Goal: Task Accomplishment & Management: Manage account settings

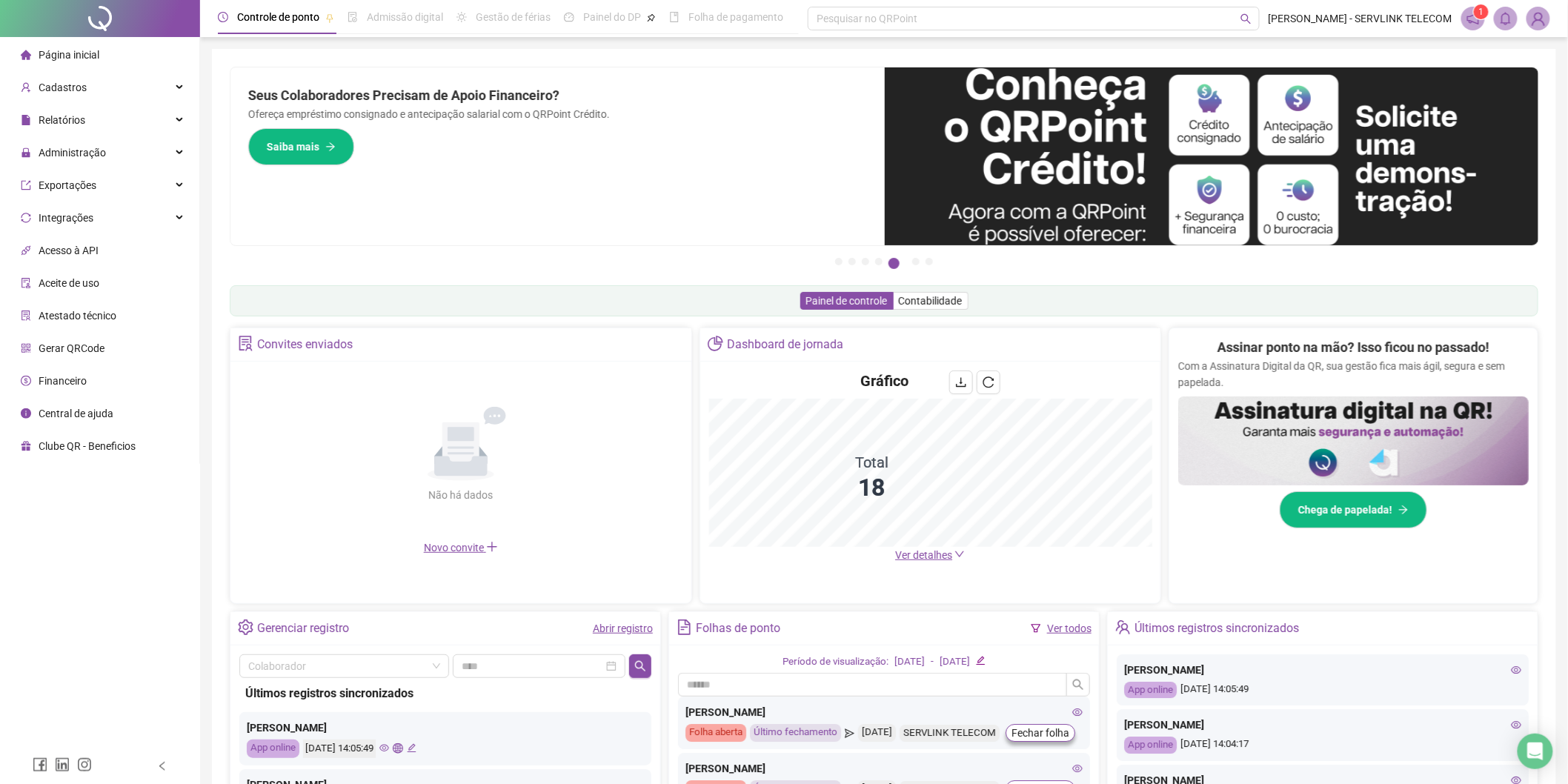
click at [113, 63] on li "Página inicial" at bounding box center [99, 55] width 193 height 30
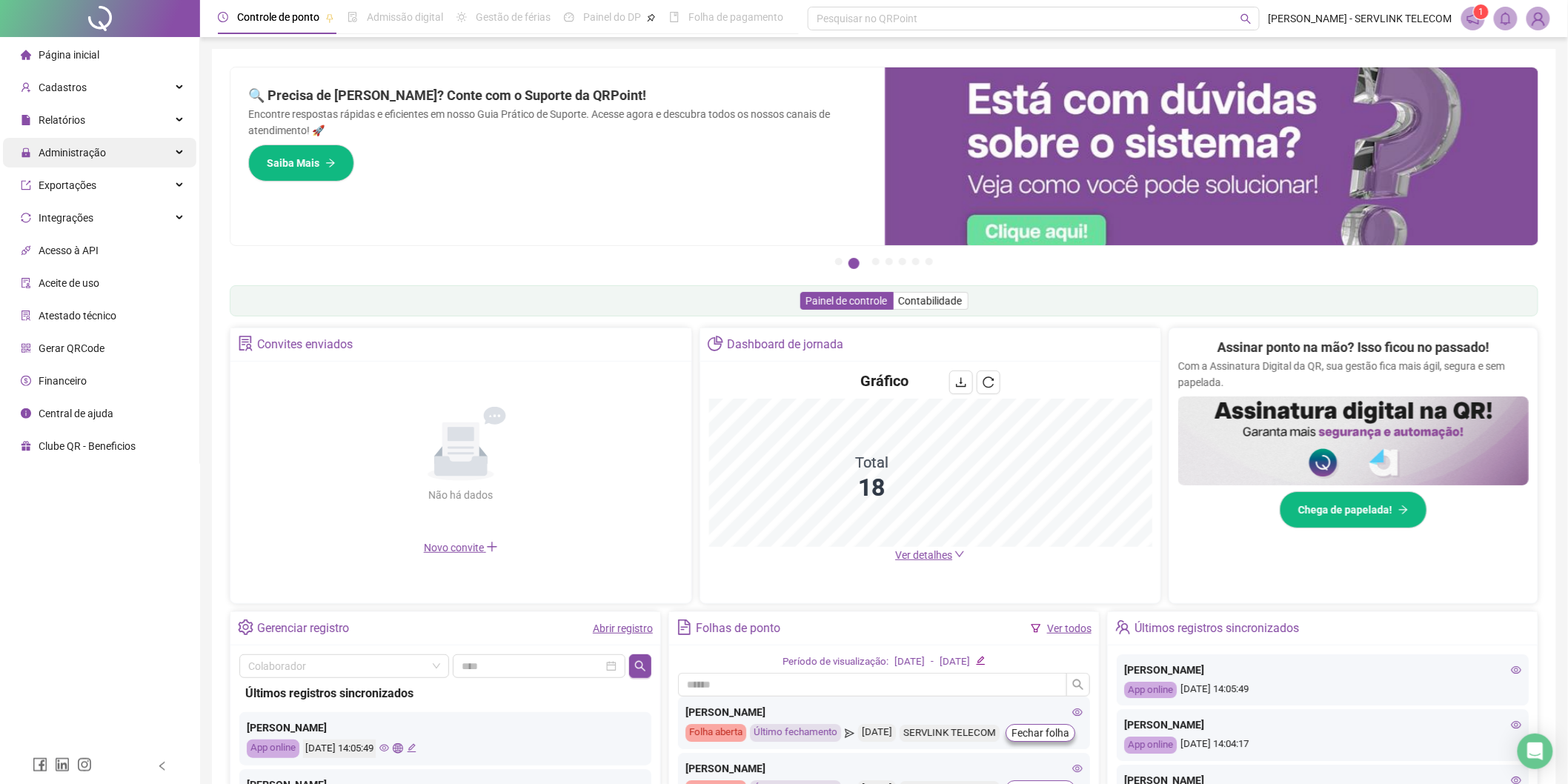
click at [87, 141] on span "Administração" at bounding box center [63, 152] width 85 height 30
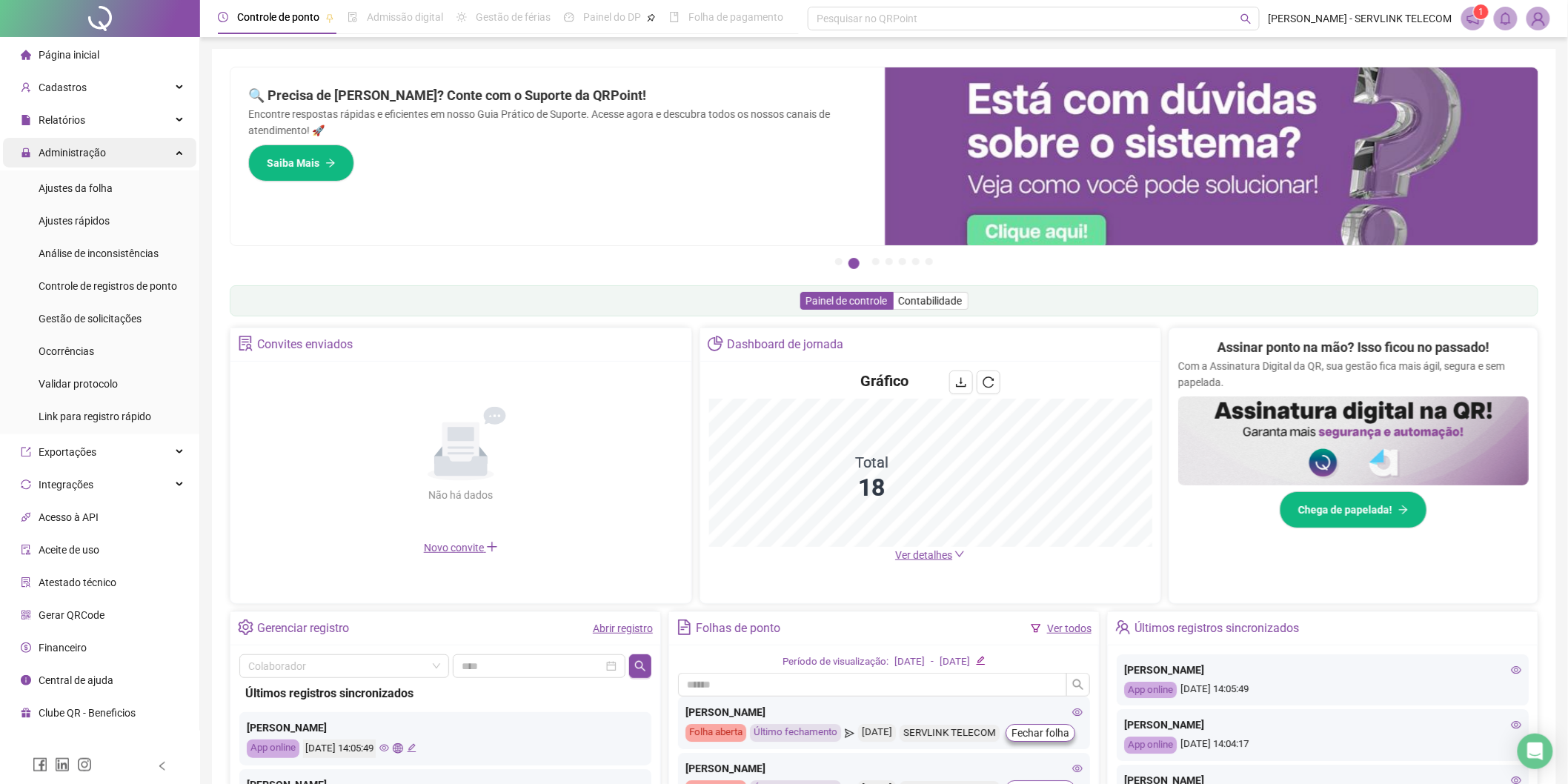
click at [74, 152] on span "Administração" at bounding box center [72, 152] width 67 height 12
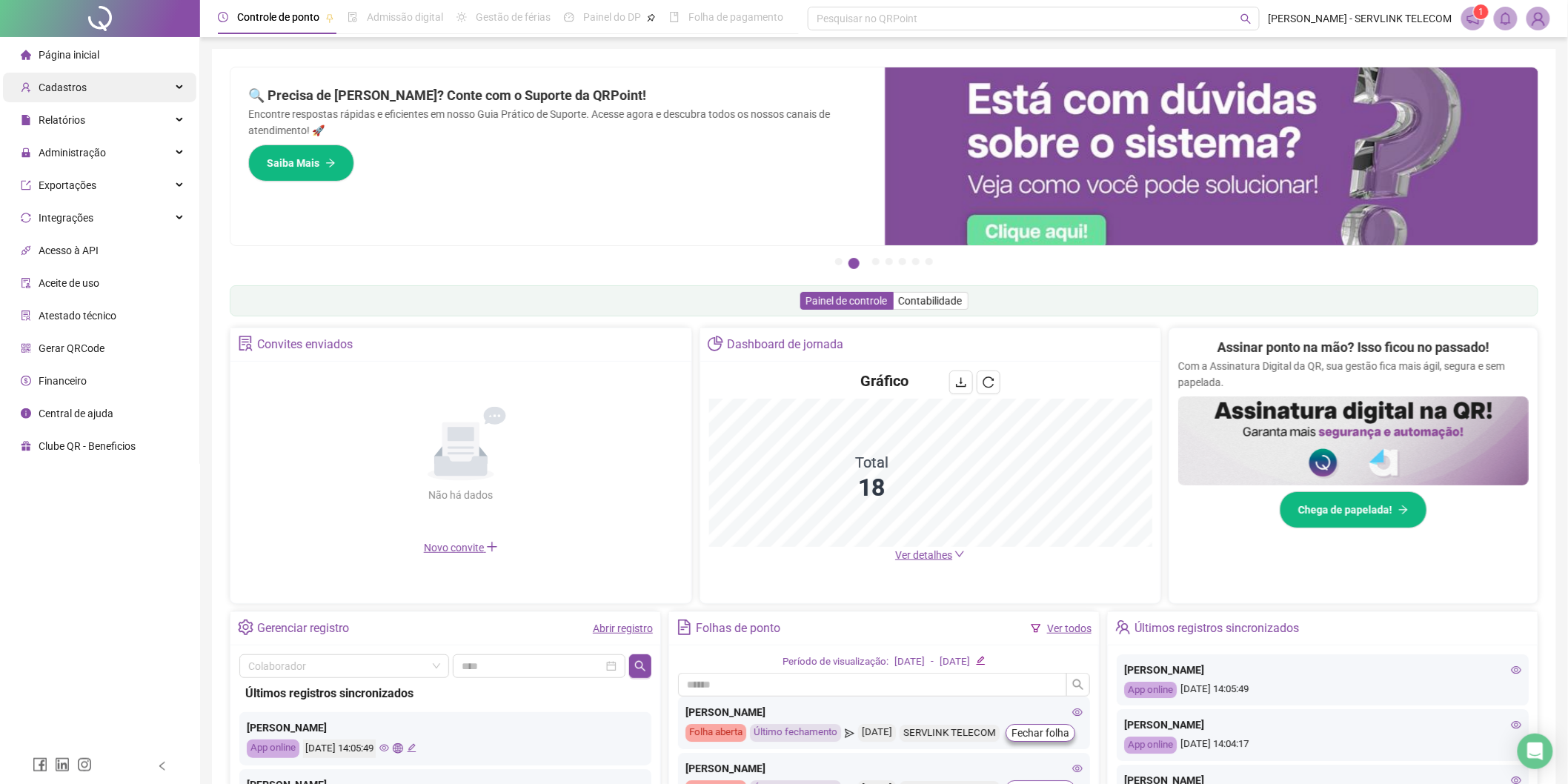
click at [108, 87] on div "Cadastros" at bounding box center [99, 87] width 193 height 30
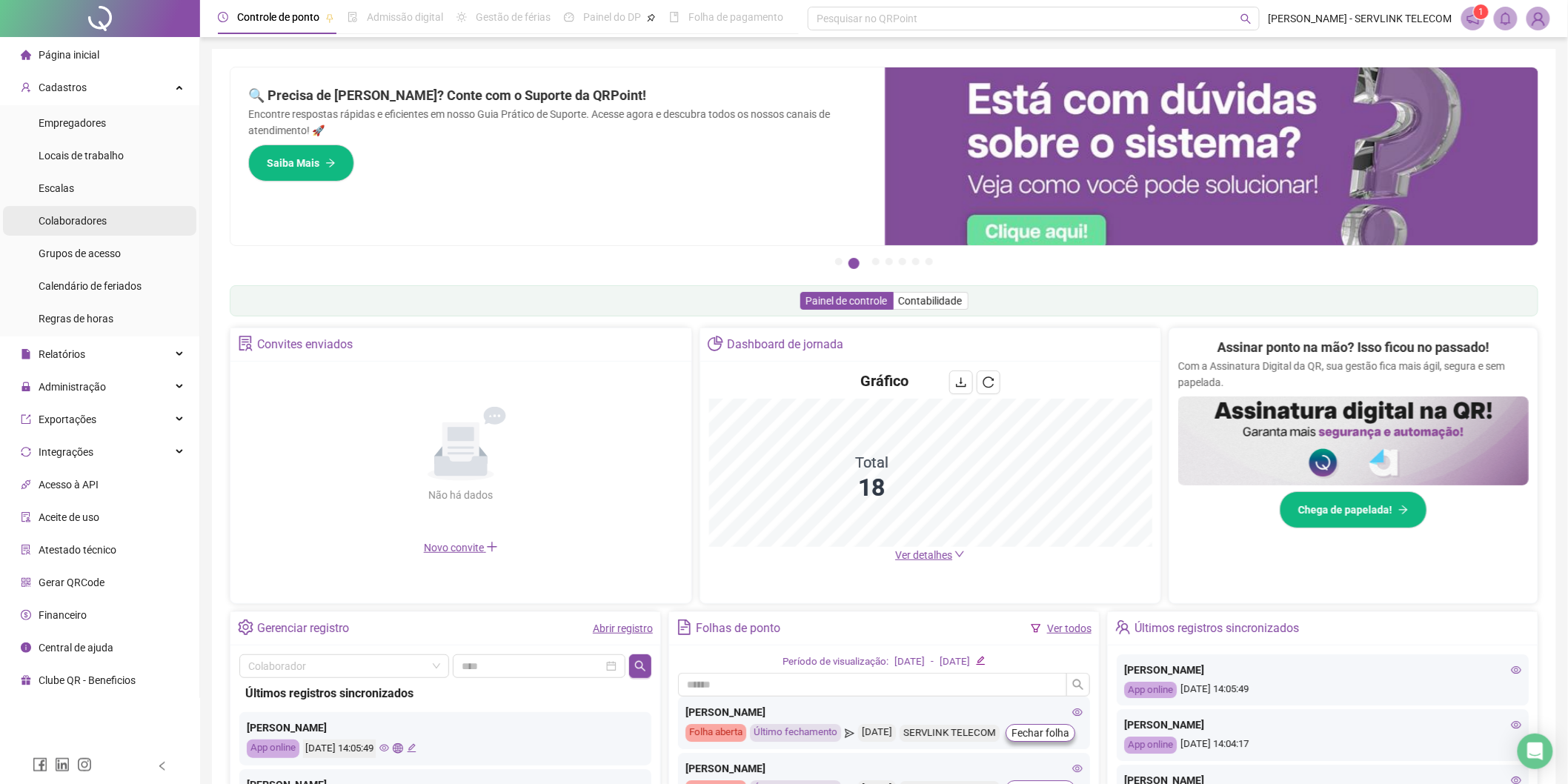
click at [60, 218] on span "Colaboradores" at bounding box center [73, 220] width 68 height 12
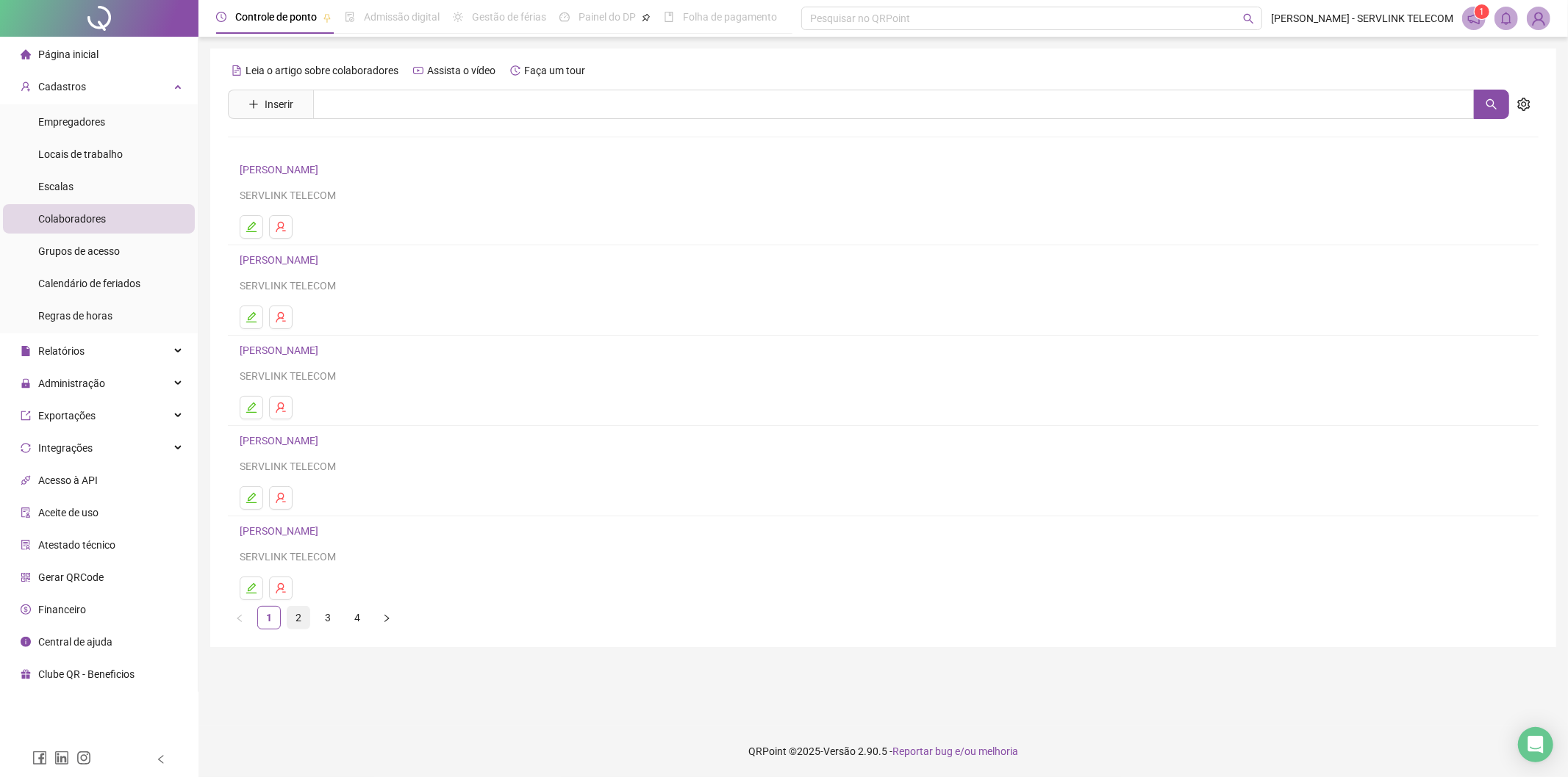
click at [298, 618] on link "2" at bounding box center [298, 618] width 22 height 22
click at [324, 618] on link "3" at bounding box center [327, 618] width 22 height 22
click at [250, 409] on icon "edit" at bounding box center [251, 408] width 11 height 11
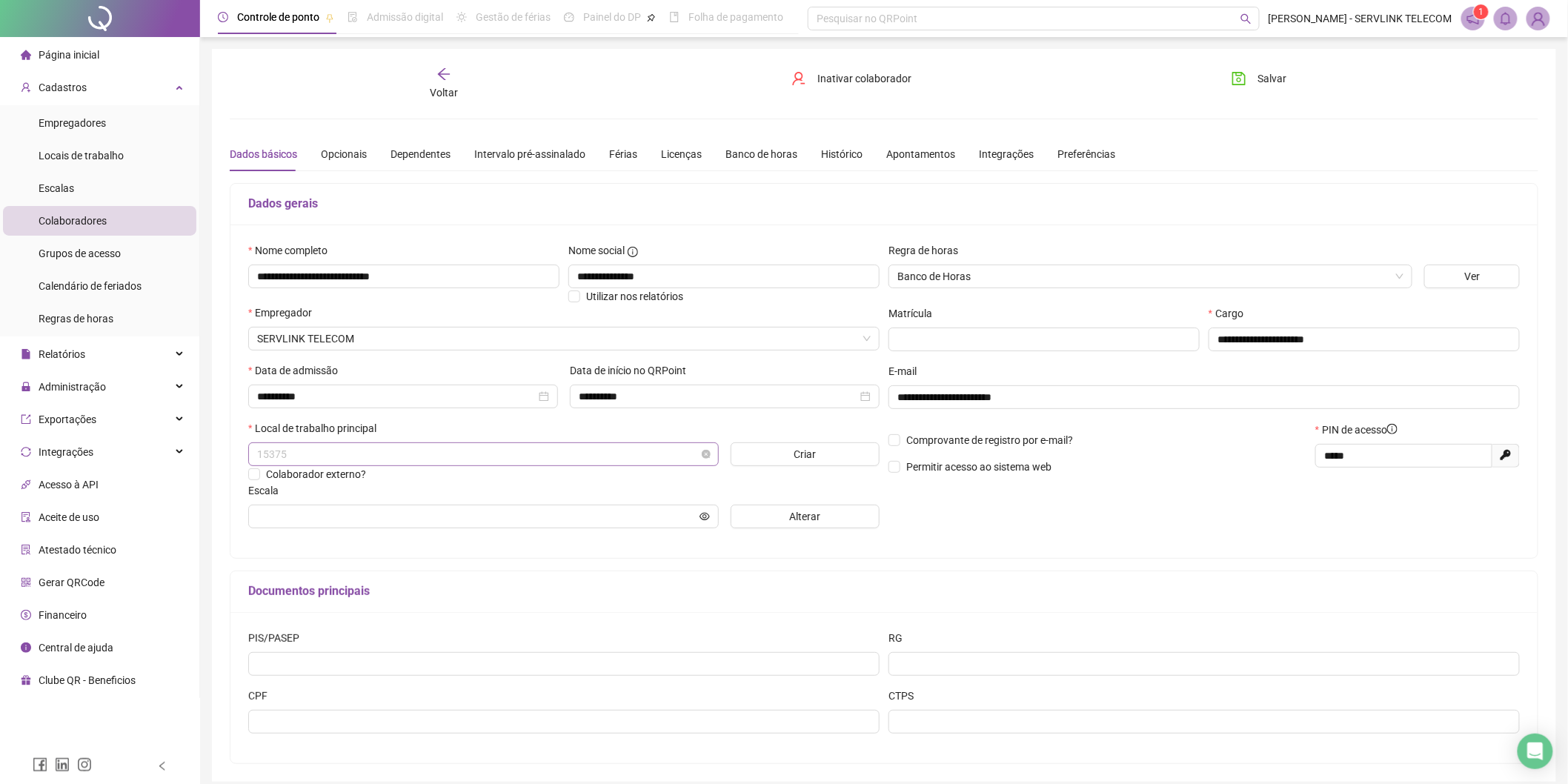
click at [386, 463] on span "15375" at bounding box center [483, 454] width 453 height 22
click at [1413, 464] on input "*****" at bounding box center [1403, 456] width 156 height 16
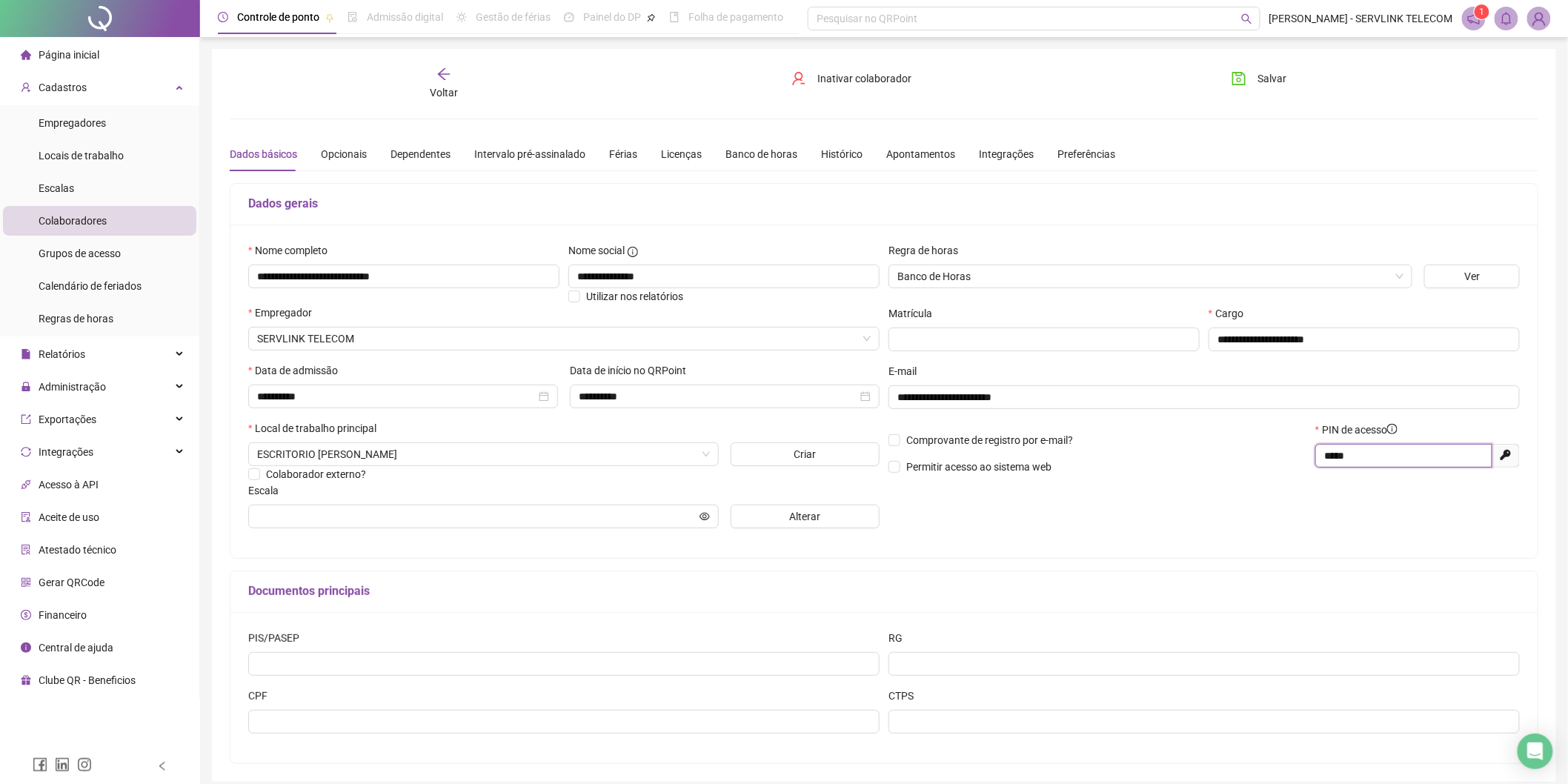
scroll to position [64, 0]
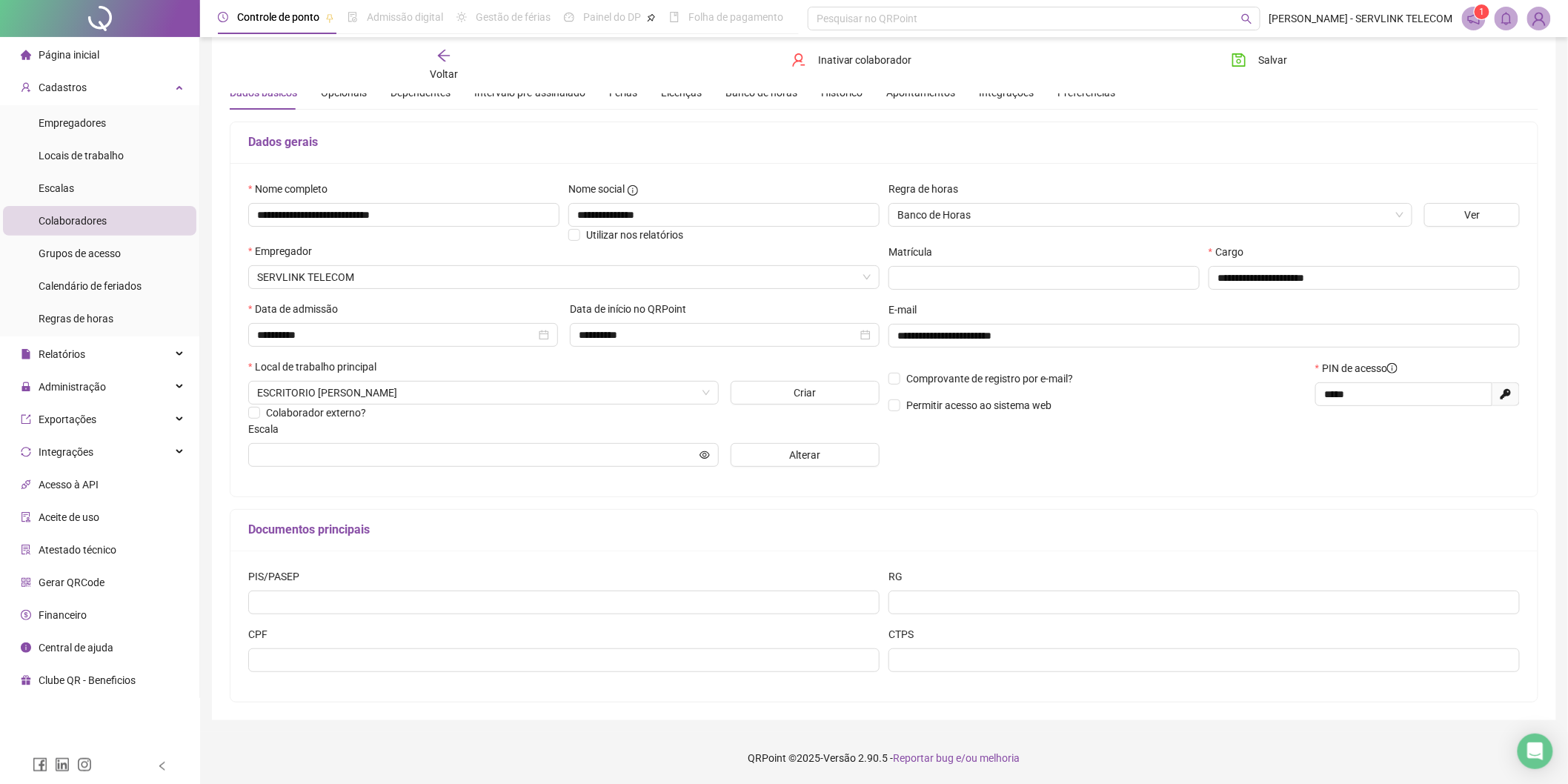
click at [72, 582] on span "Gerar QRCode" at bounding box center [71, 583] width 66 height 12
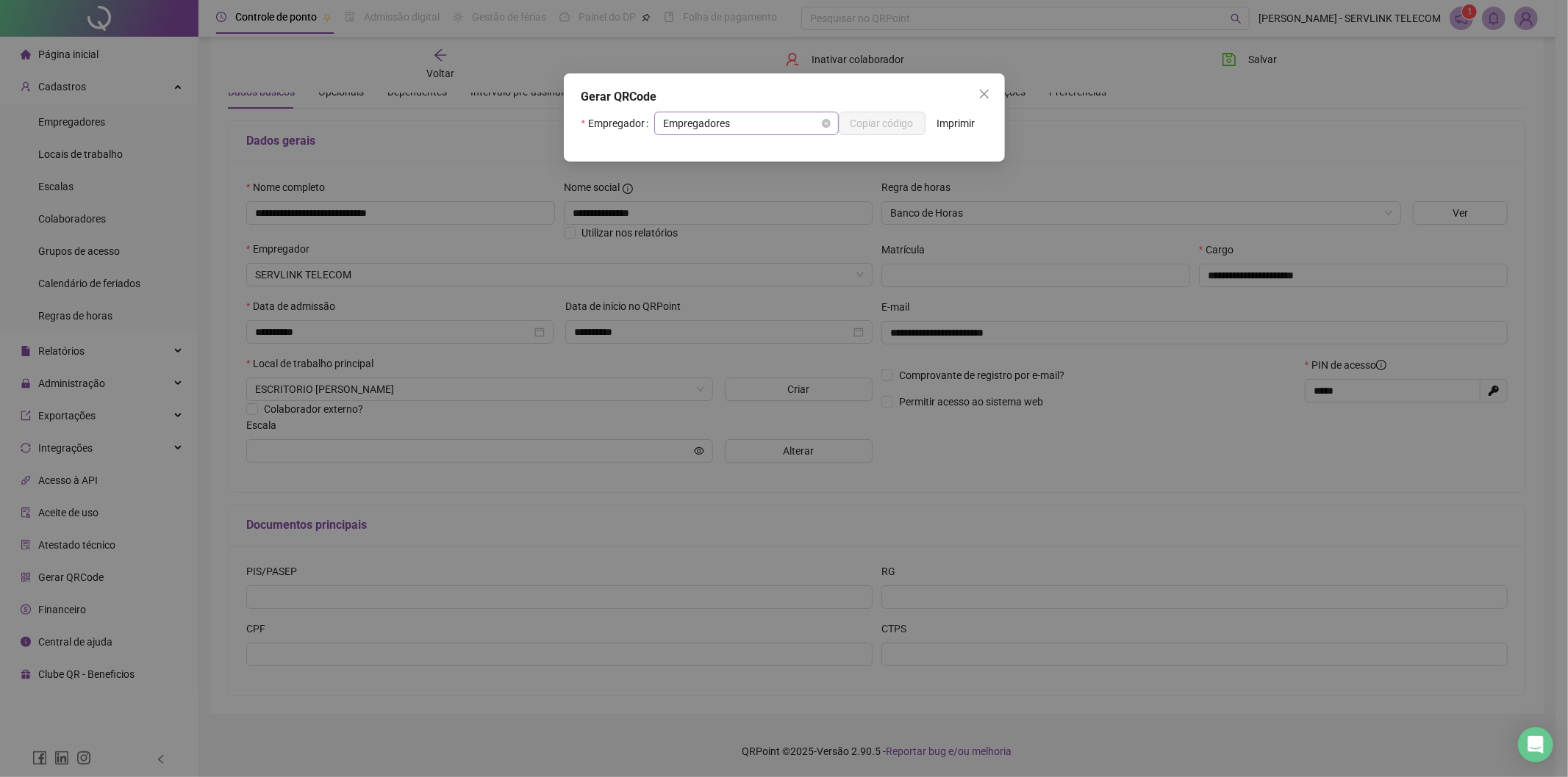
click at [780, 123] on span "Empregadores" at bounding box center [746, 123] width 167 height 22
click at [794, 124] on span "Empregadores" at bounding box center [746, 123] width 167 height 22
click at [894, 119] on span "Copiar código" at bounding box center [882, 123] width 63 height 16
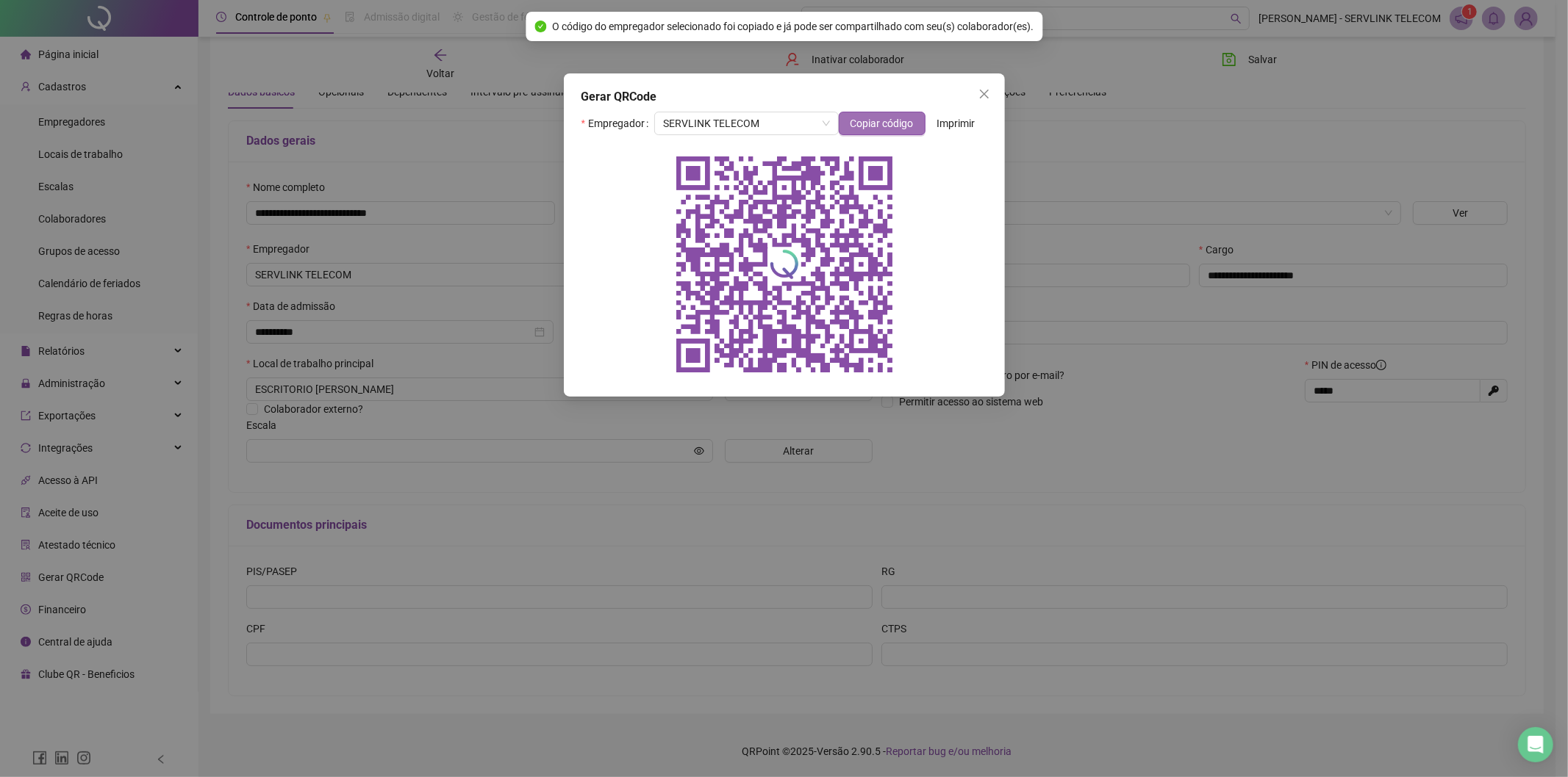
click at [880, 125] on span "Copiar código" at bounding box center [882, 123] width 63 height 16
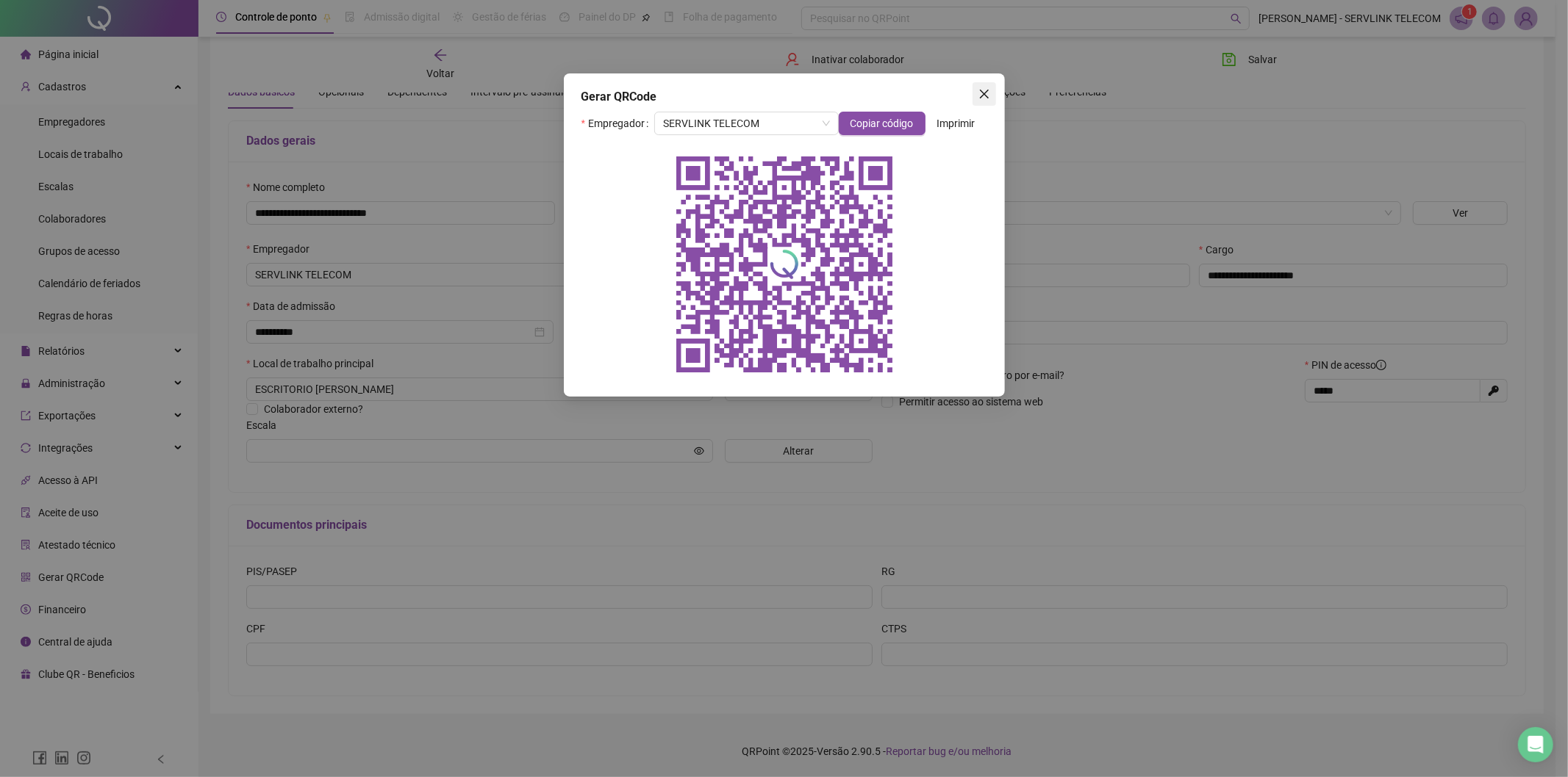
click at [987, 95] on icon "close" at bounding box center [984, 94] width 12 height 12
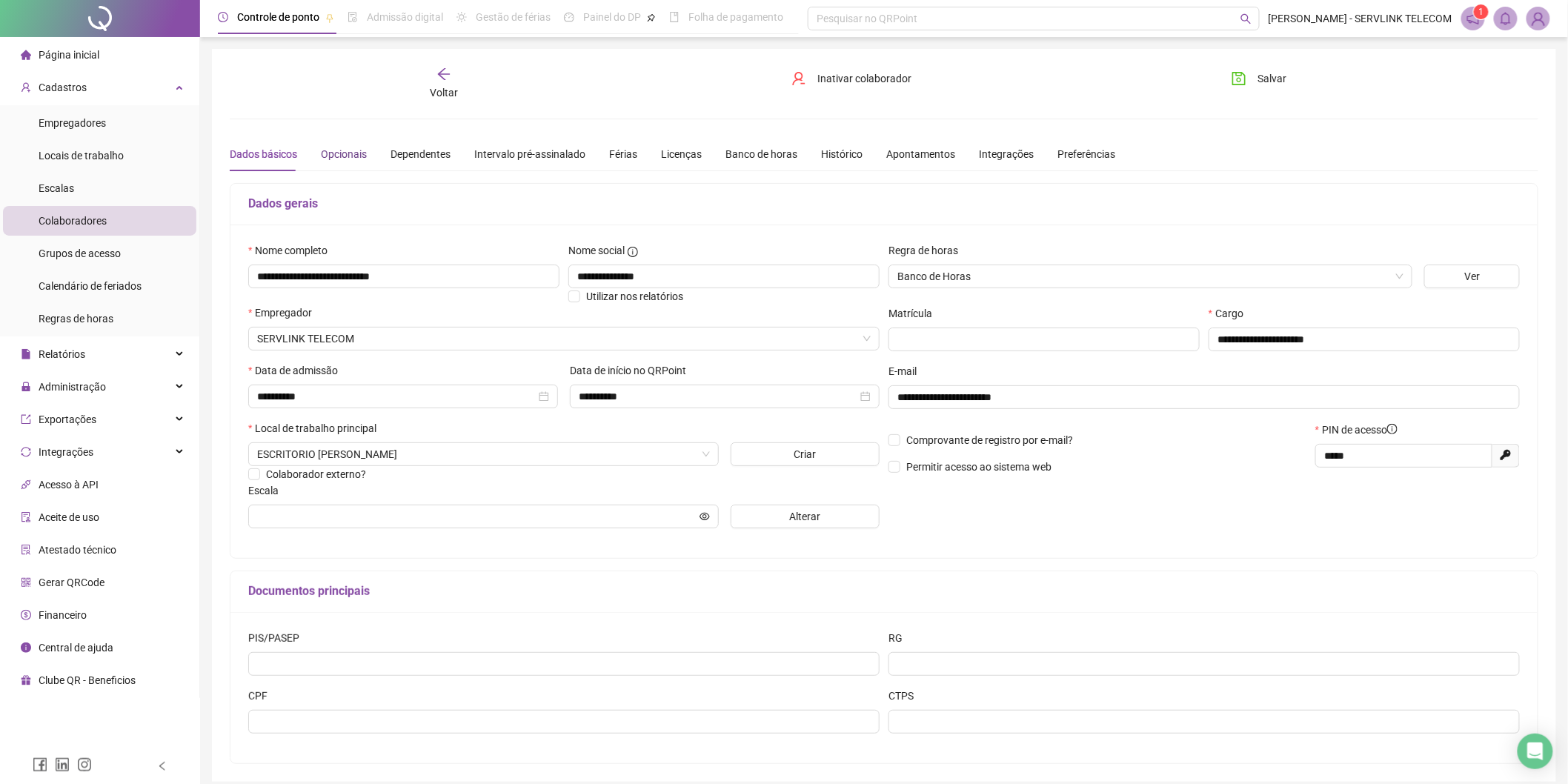
click at [361, 161] on div "Opcionais" at bounding box center [343, 154] width 46 height 16
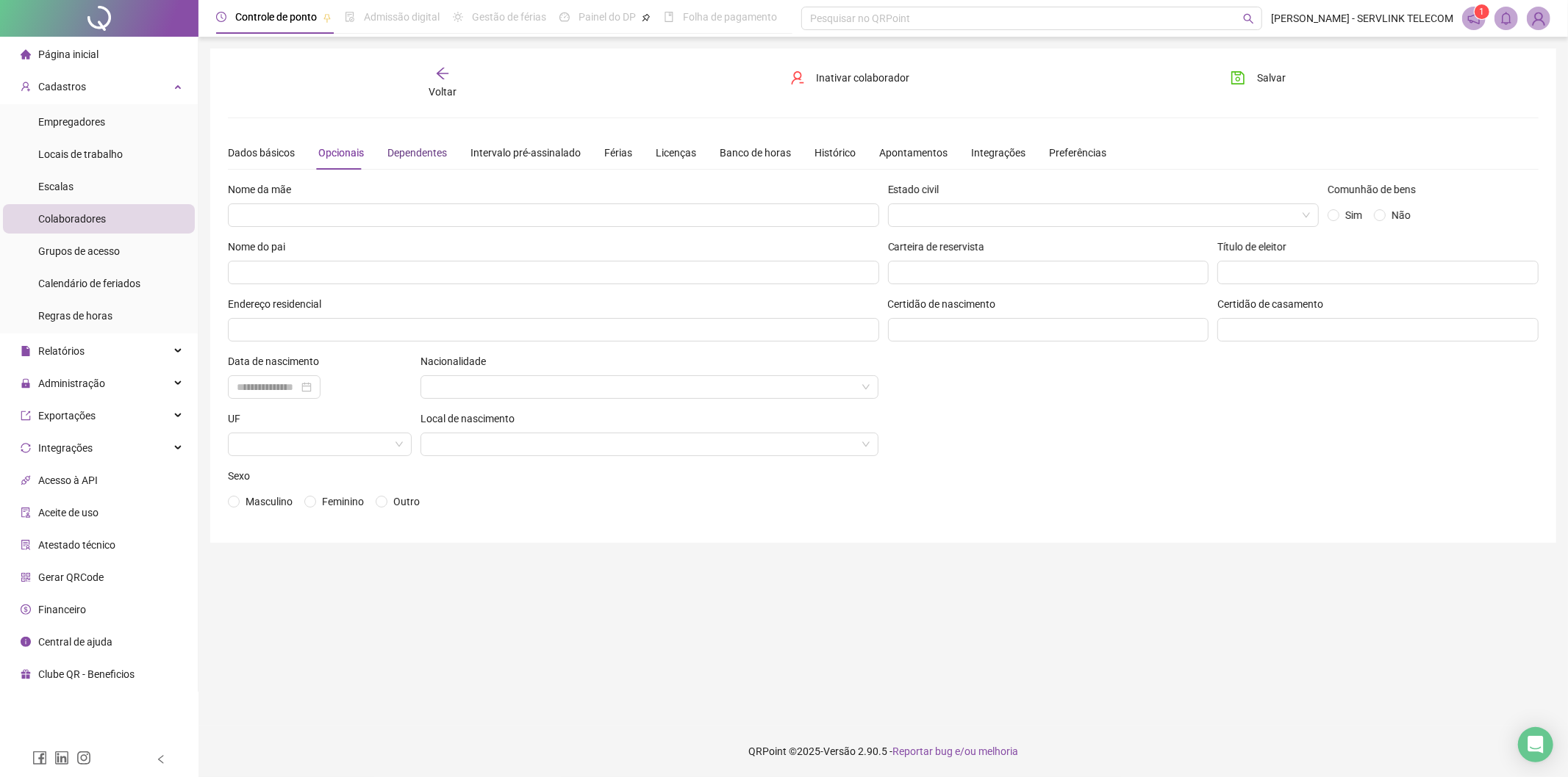
click at [407, 159] on div "Dependentes" at bounding box center [417, 152] width 60 height 16
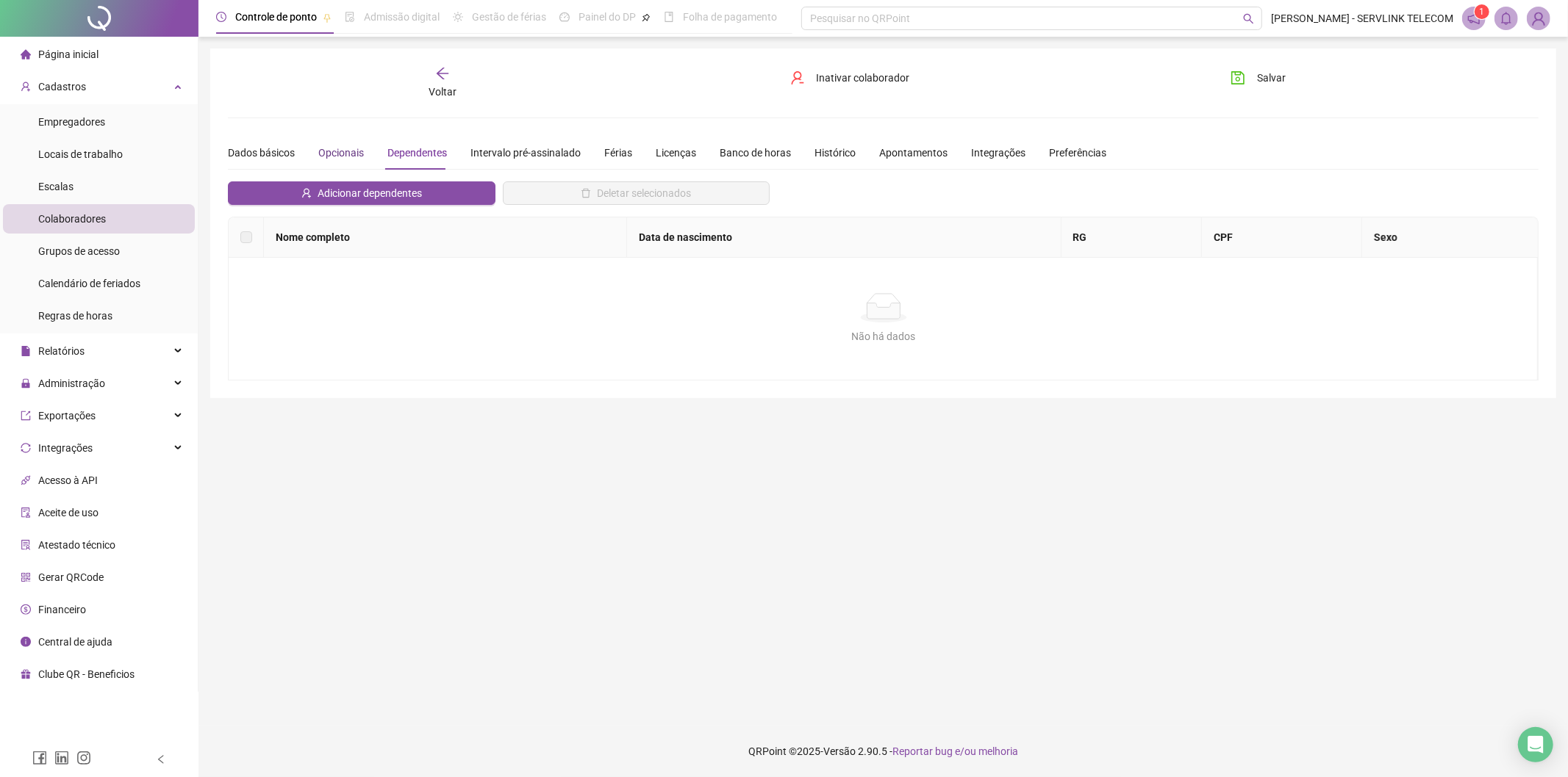
click at [343, 145] on div "Opcionais" at bounding box center [341, 152] width 45 height 16
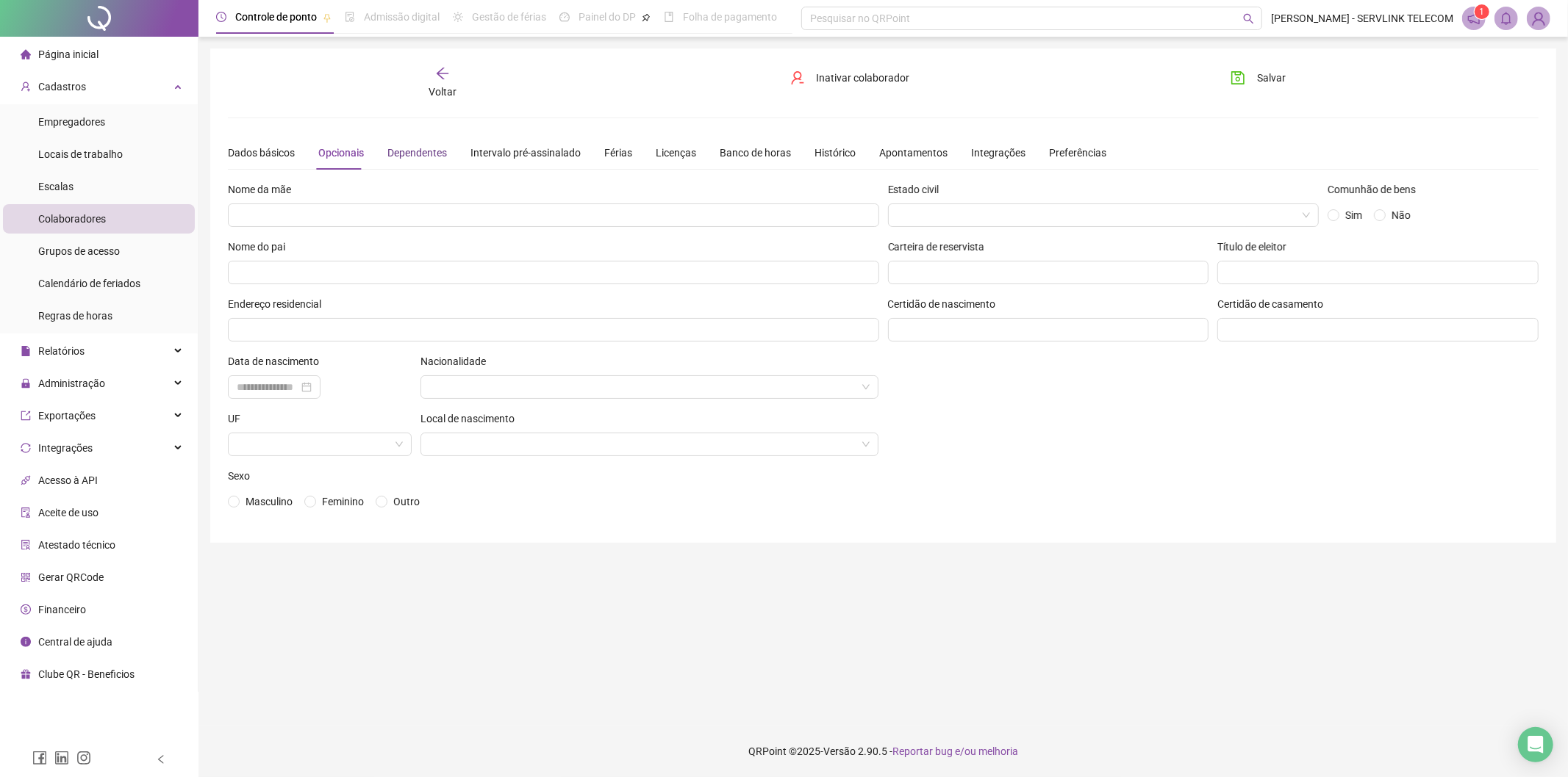
click at [415, 156] on div "Dependentes" at bounding box center [417, 152] width 60 height 16
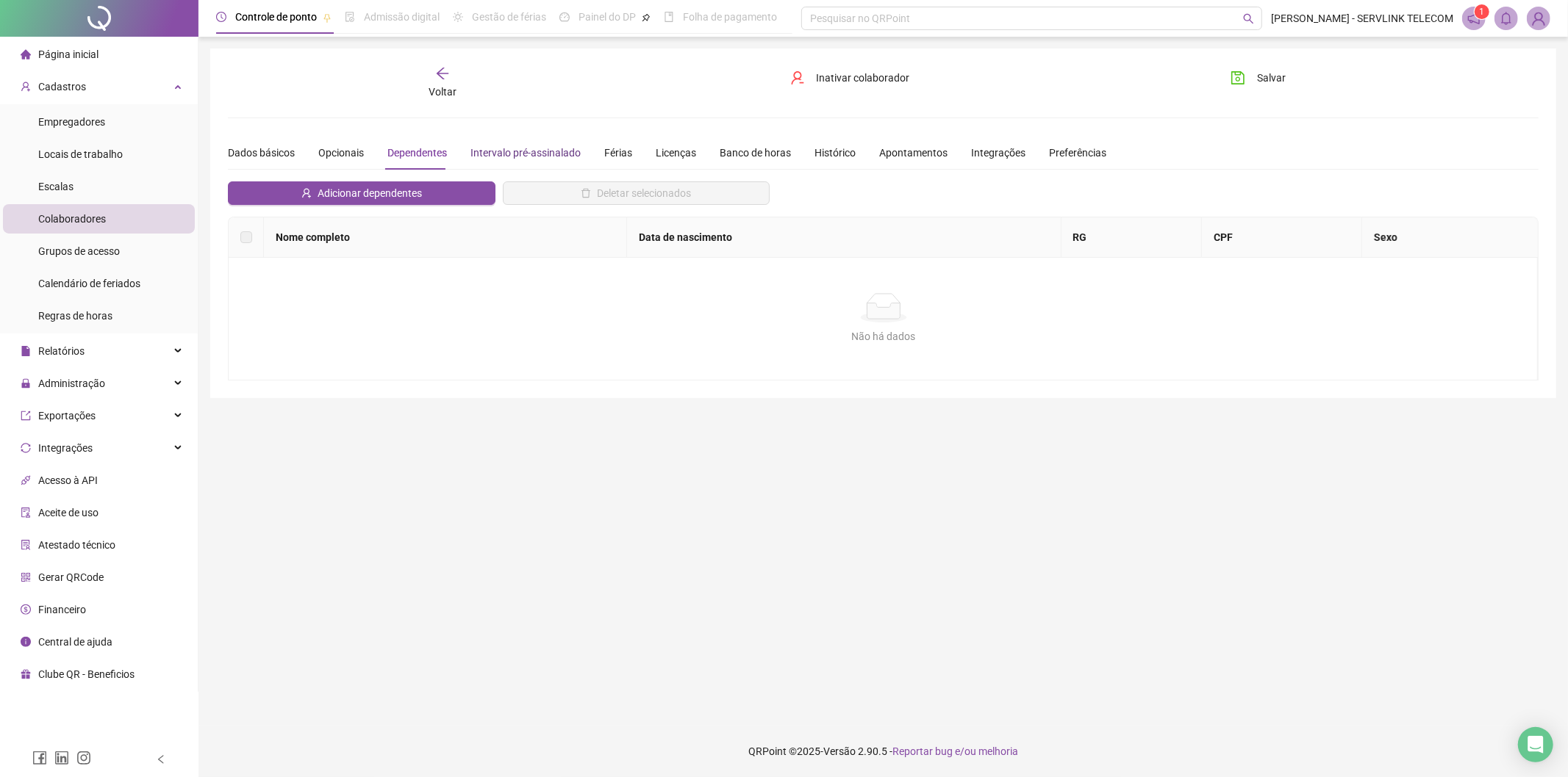
click at [520, 157] on div "Intervalo pré-assinalado" at bounding box center [526, 152] width 111 height 16
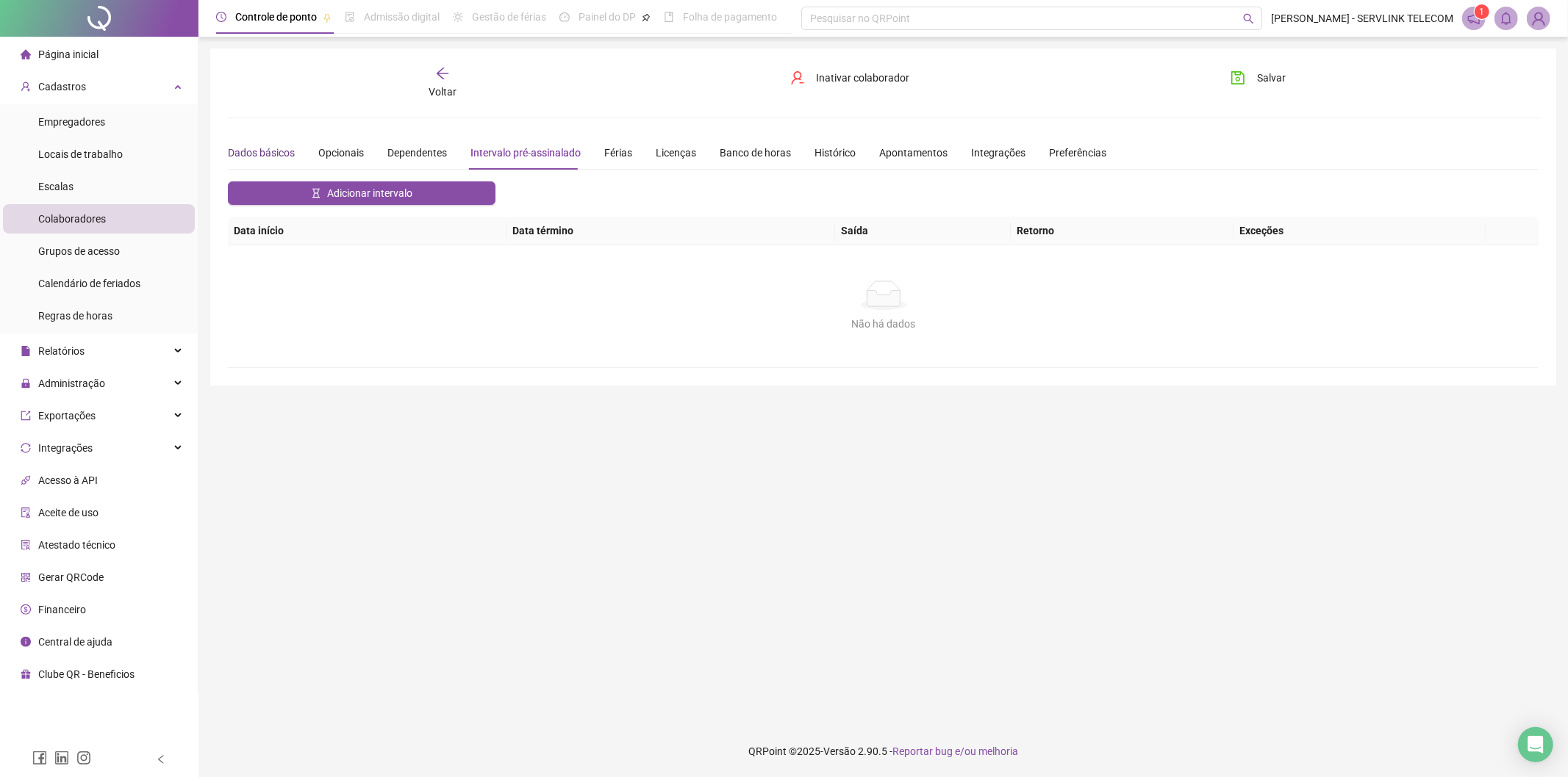
click at [262, 148] on div "Dados básicos" at bounding box center [261, 152] width 67 height 16
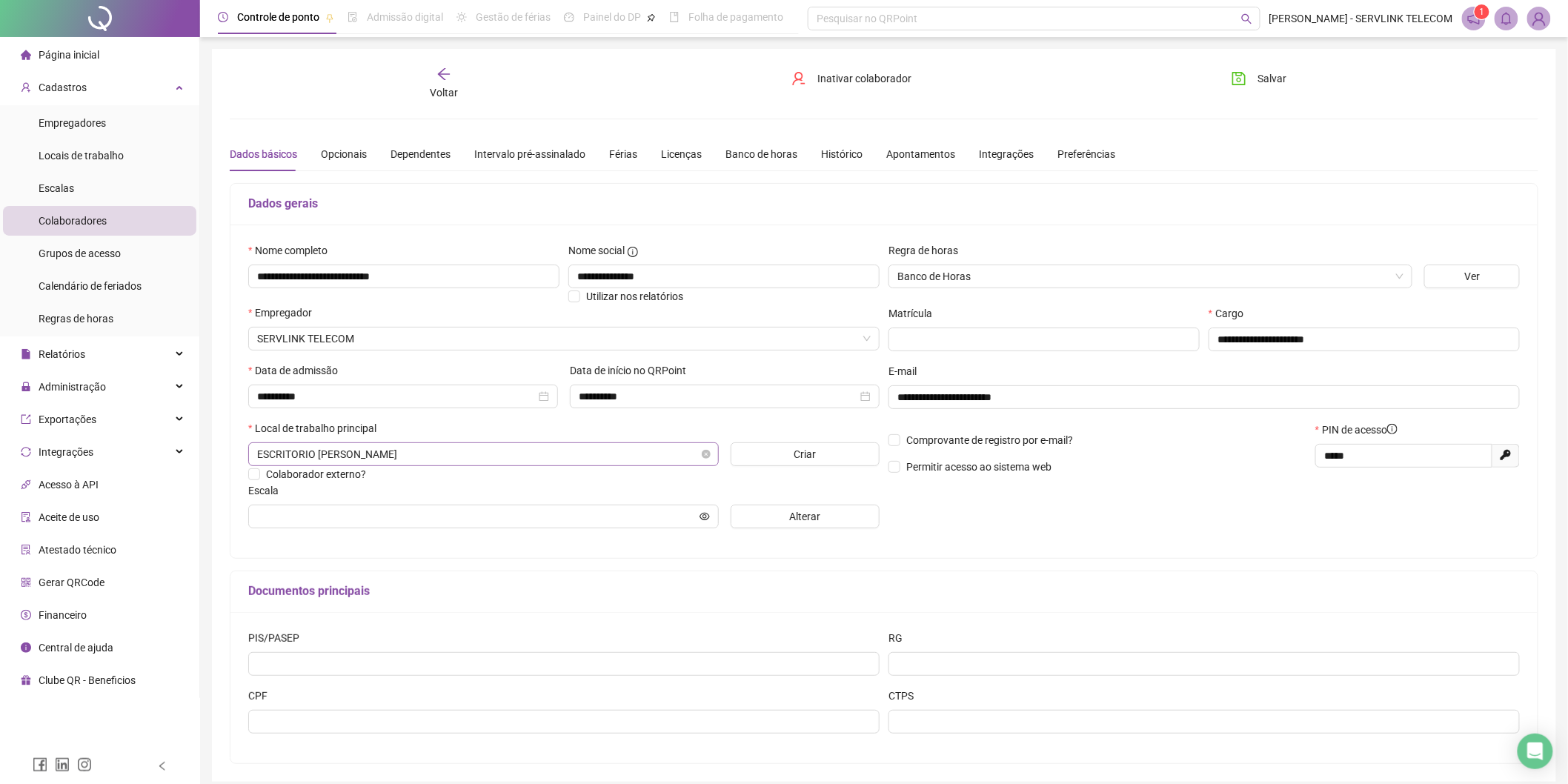
scroll to position [64, 0]
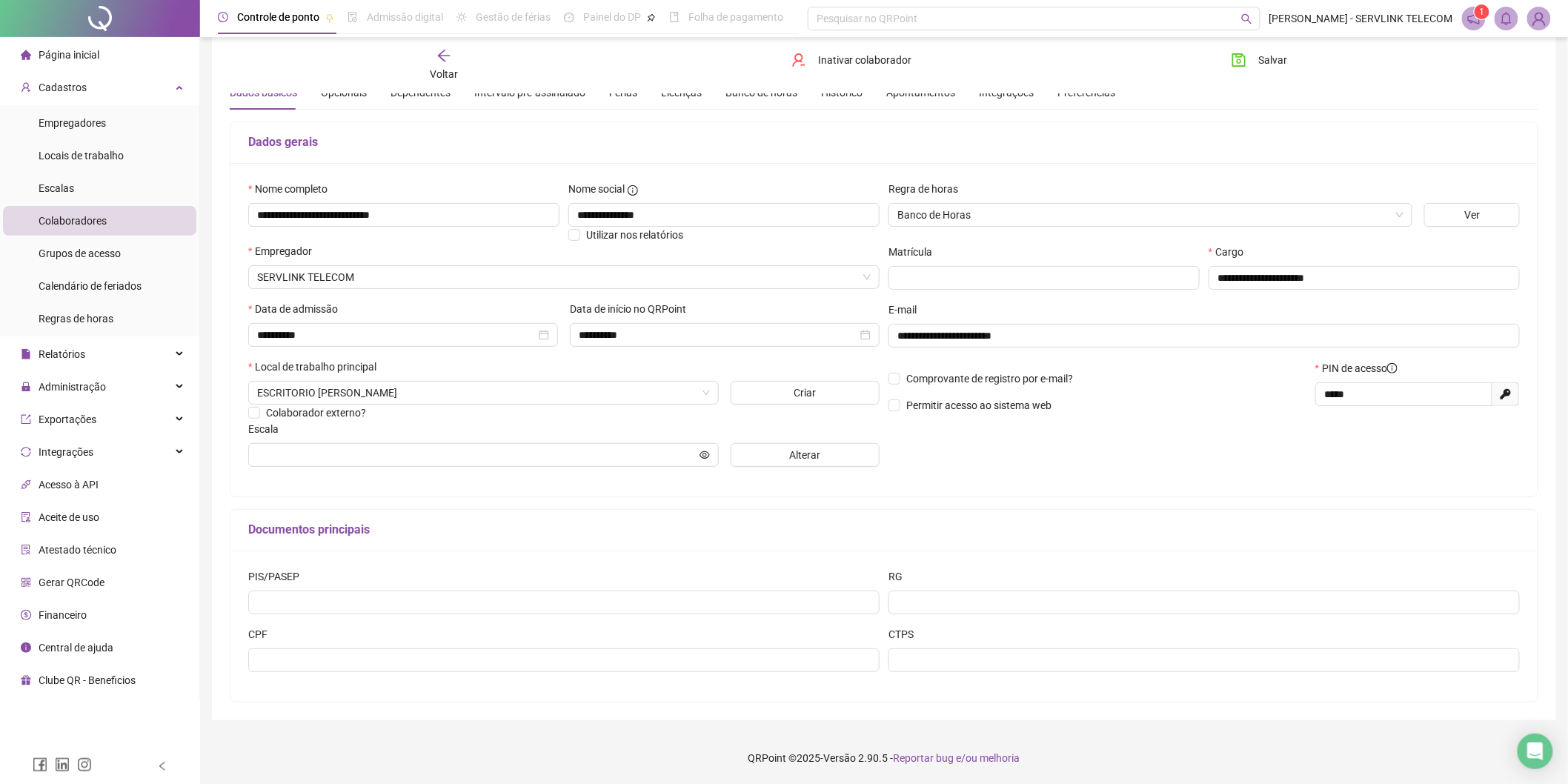
click at [64, 56] on span "Página inicial" at bounding box center [69, 54] width 61 height 12
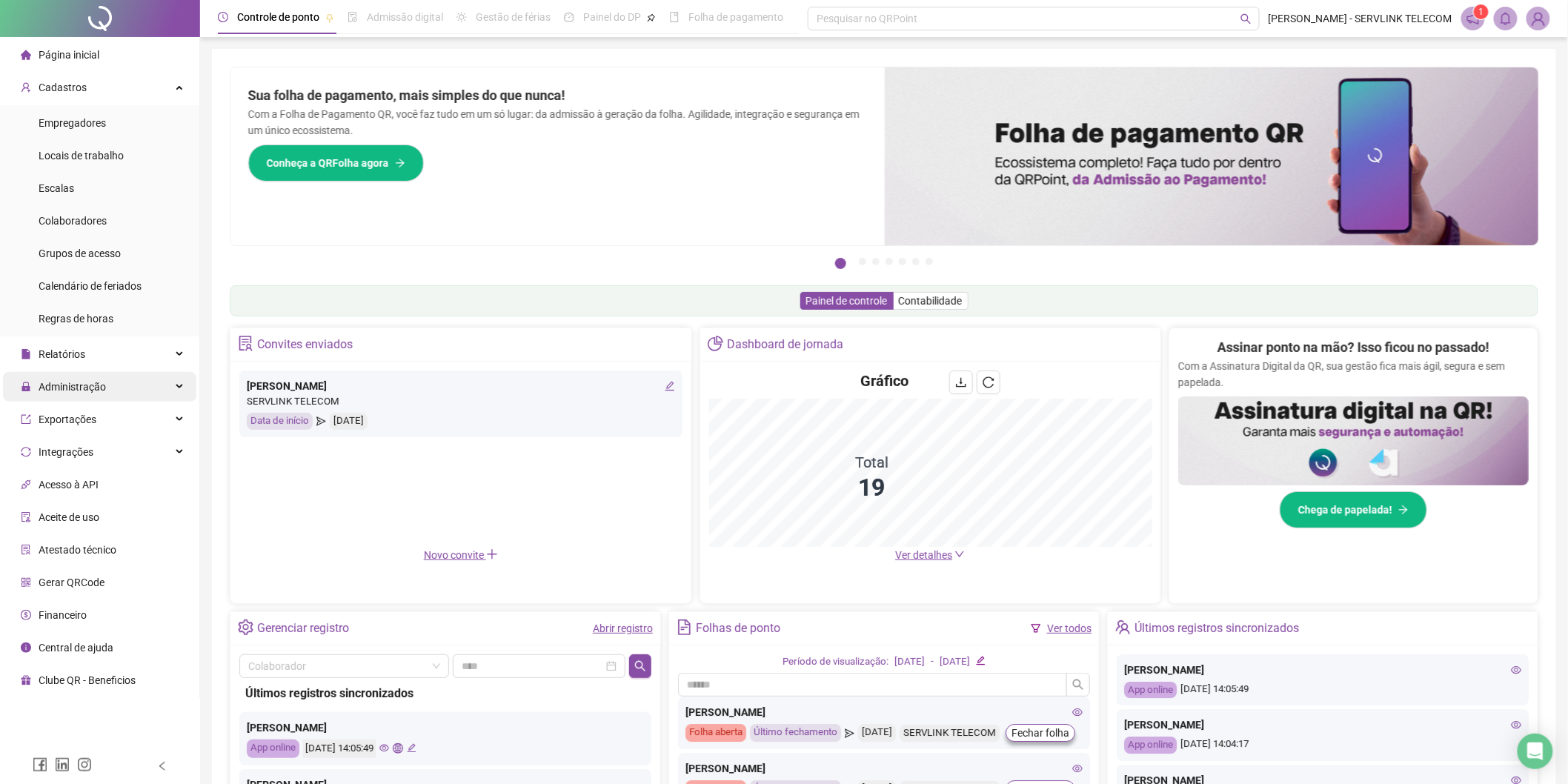
click at [92, 387] on span "Administração" at bounding box center [72, 387] width 67 height 12
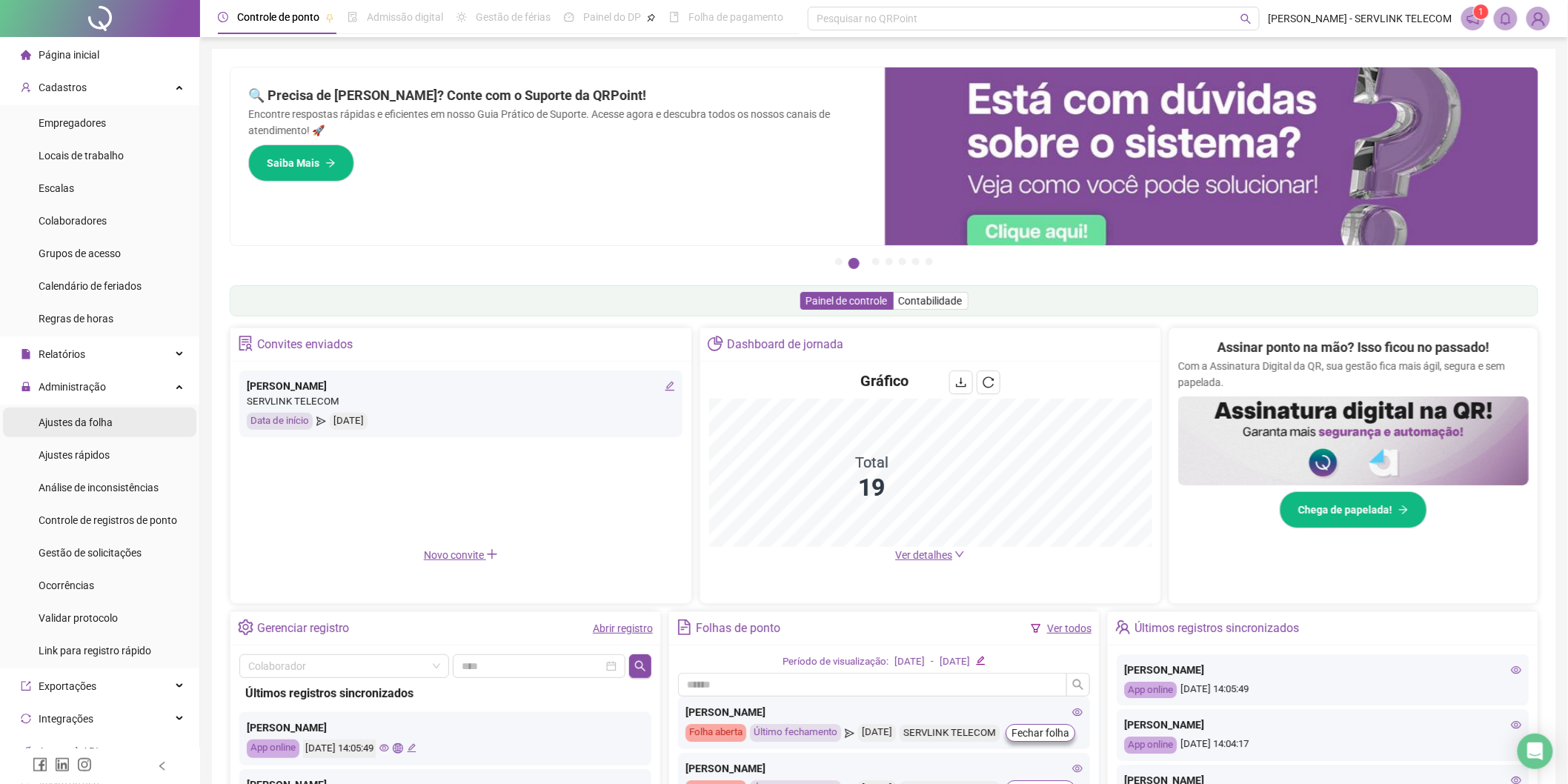
click at [100, 416] on span "Ajustes da folha" at bounding box center [75, 422] width 74 height 12
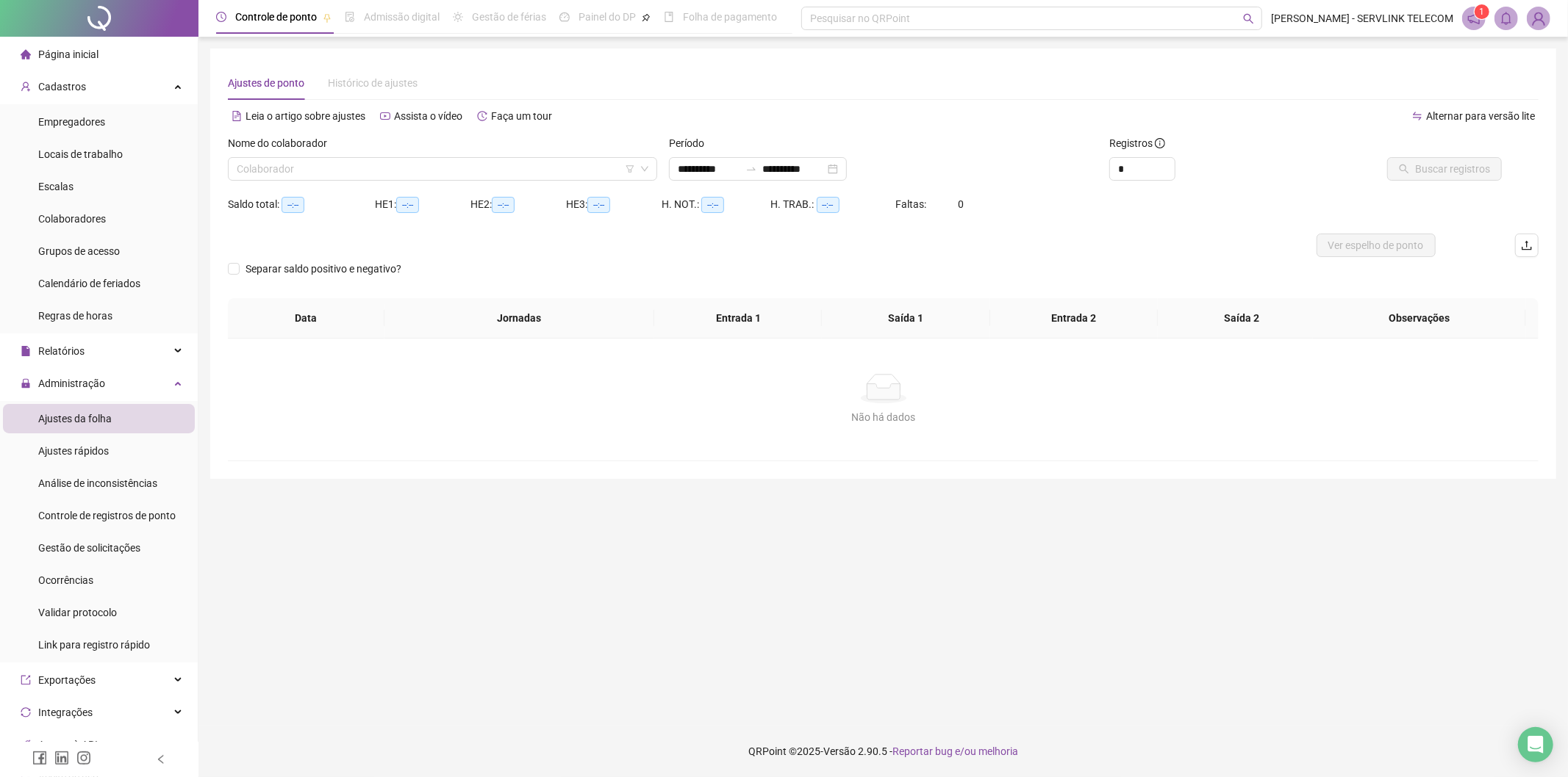
type input "**********"
click at [462, 168] on input "search" at bounding box center [436, 168] width 398 height 22
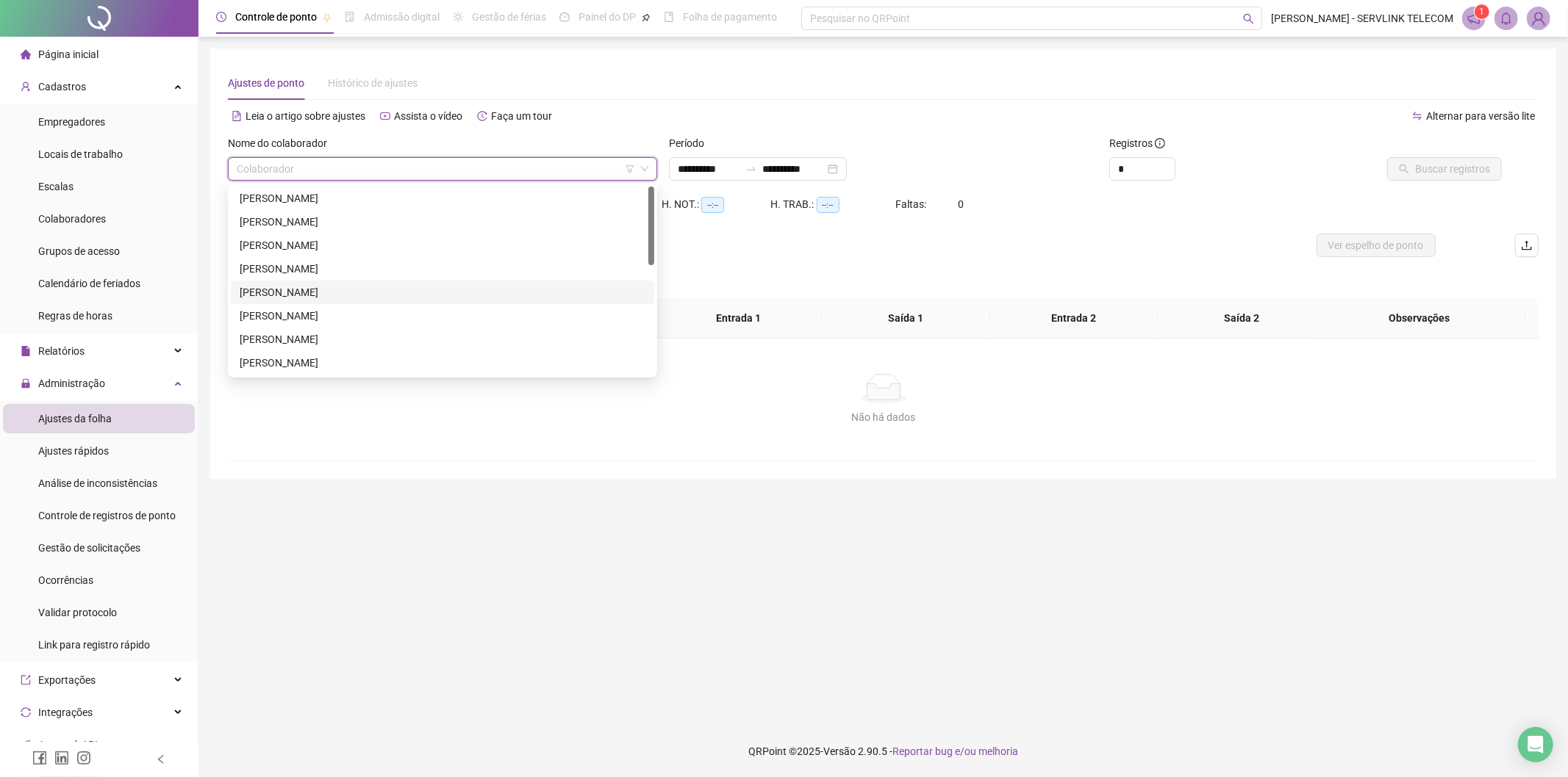
click at [275, 290] on div "[PERSON_NAME]" at bounding box center [442, 292] width 406 height 16
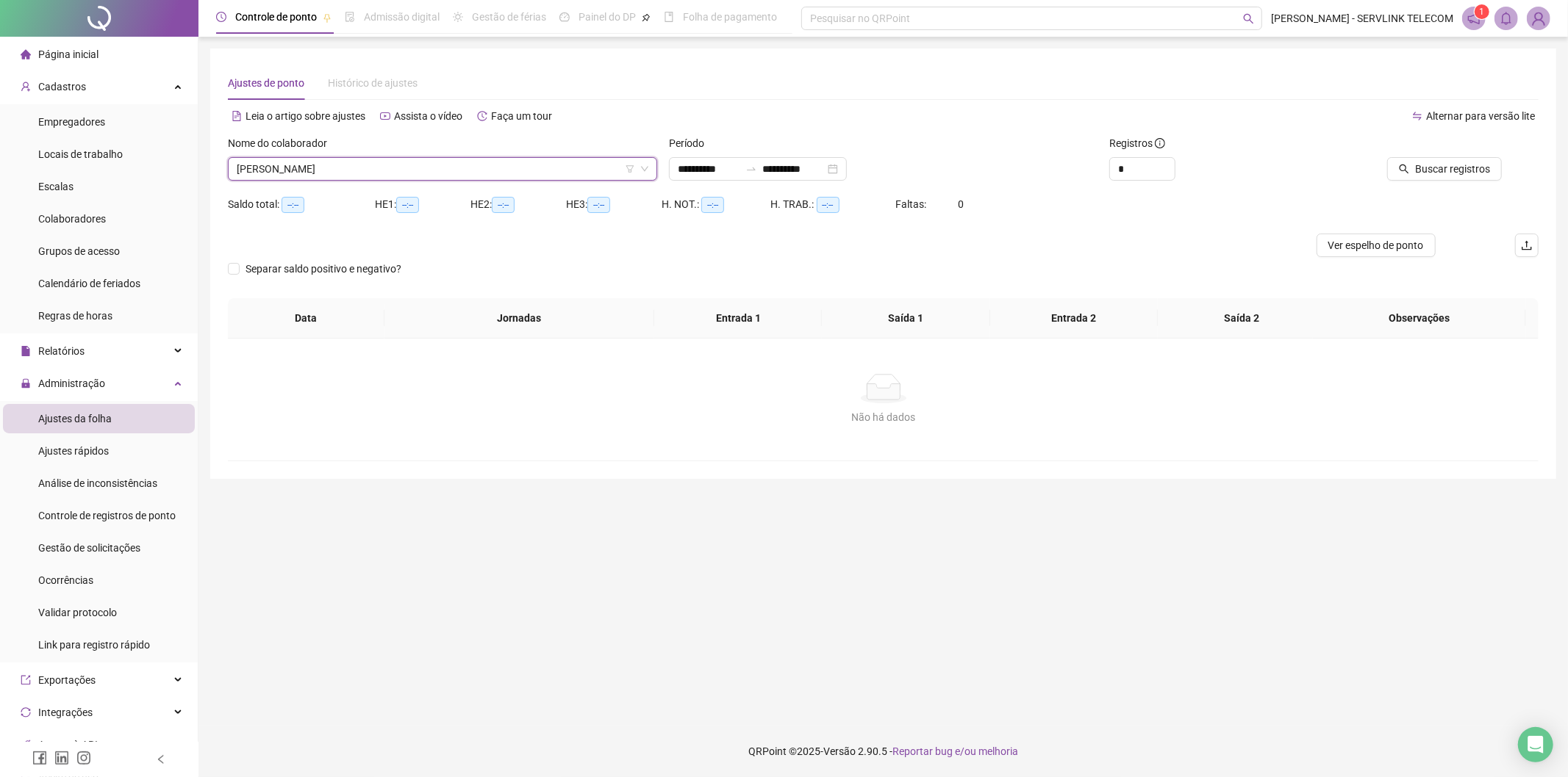
click at [1382, 170] on div "Buscar registros" at bounding box center [1416, 168] width 172 height 23
click at [1414, 167] on button "Buscar registros" at bounding box center [1444, 168] width 115 height 23
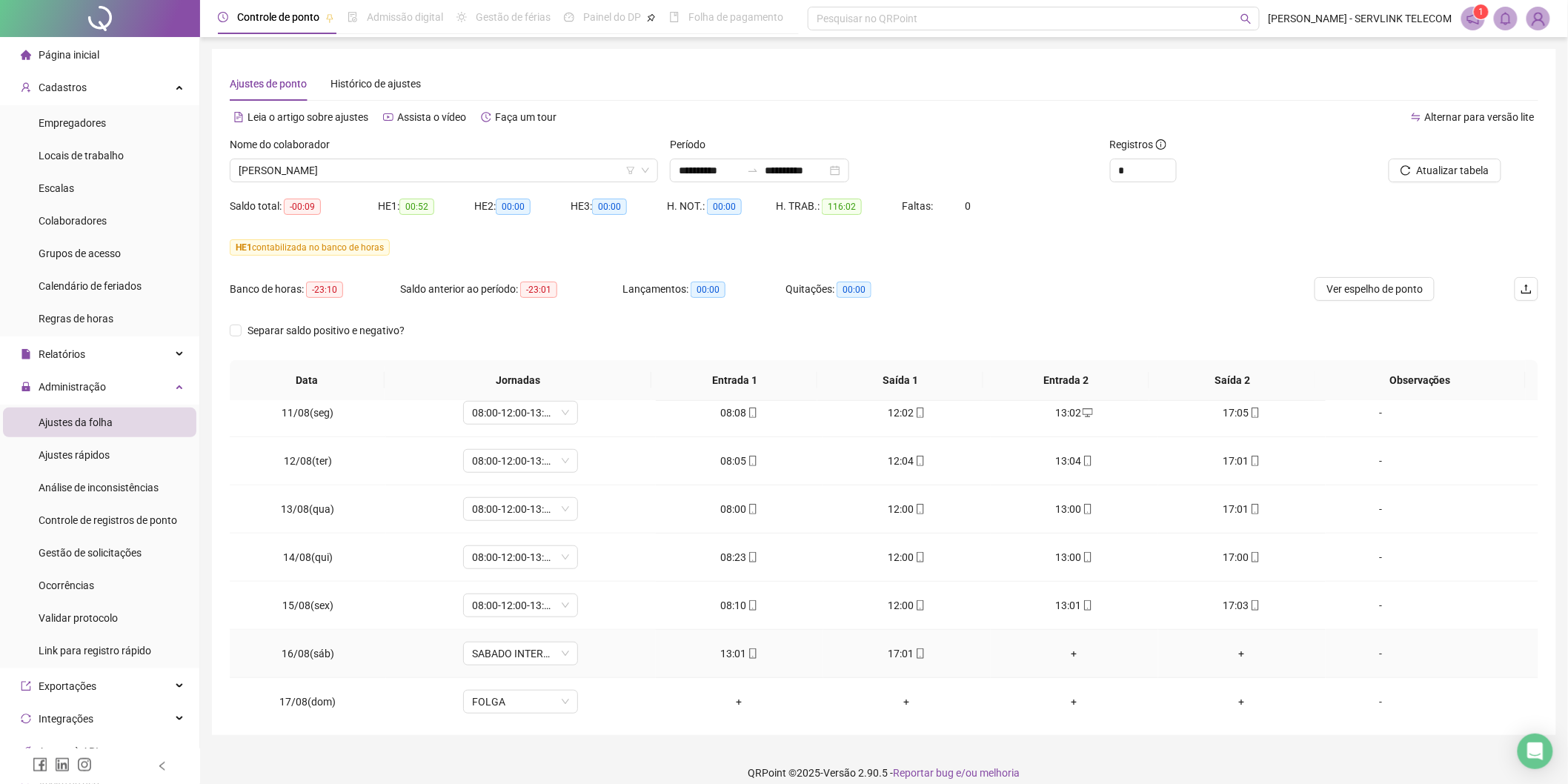
scroll to position [601, 0]
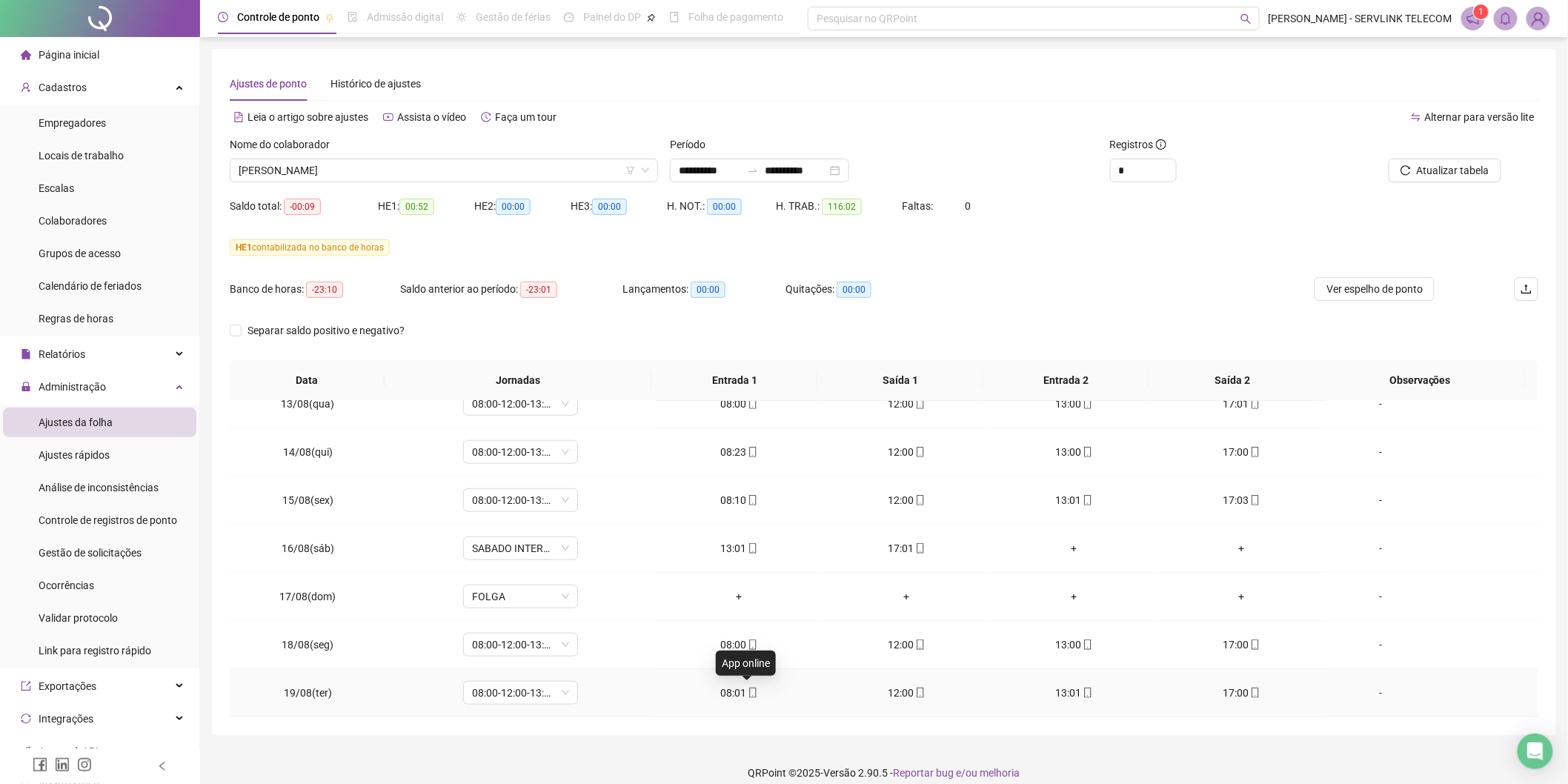
click at [748, 697] on icon "mobile" at bounding box center [753, 693] width 11 height 11
type input "**********"
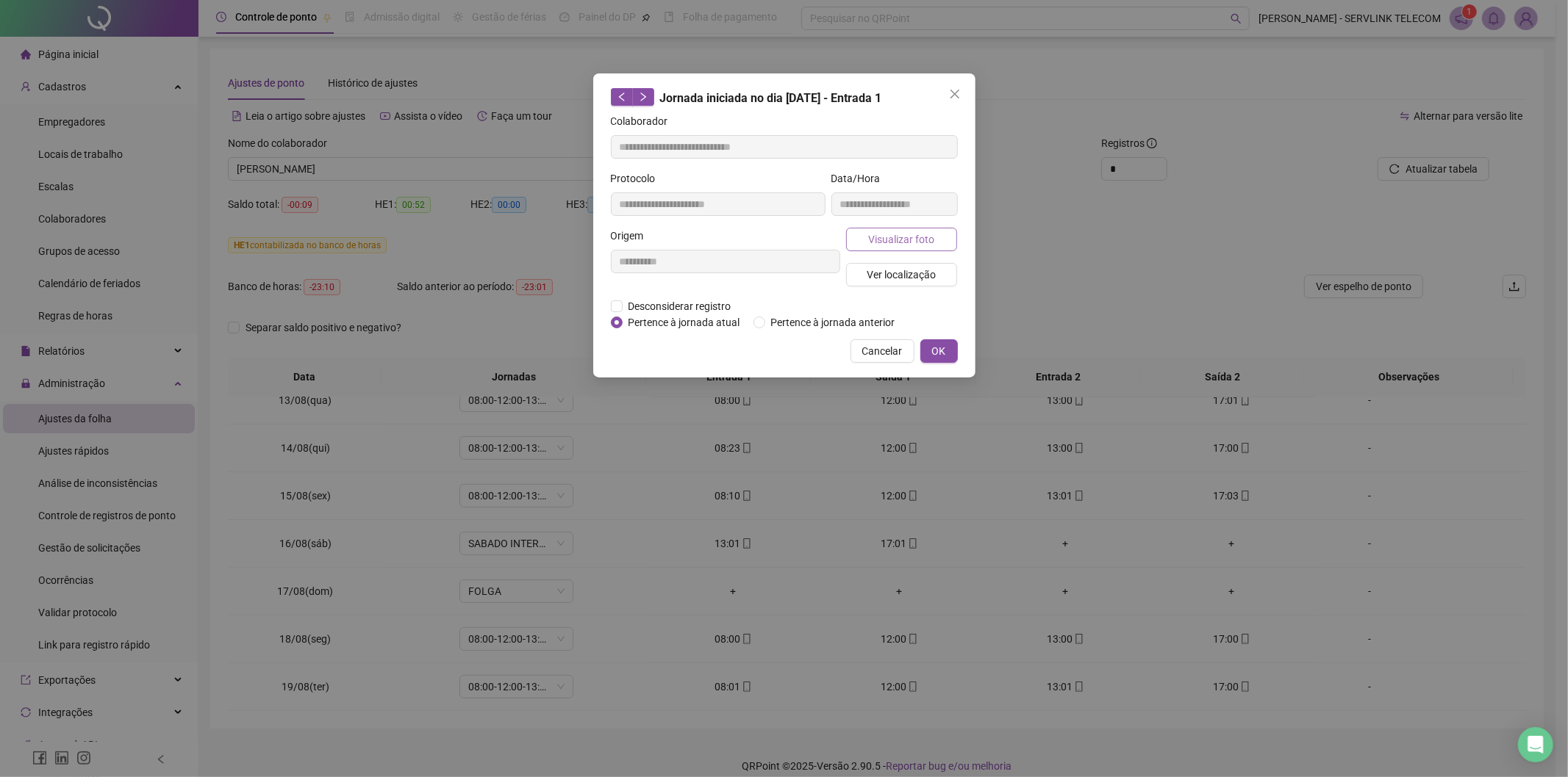
click at [894, 245] on span "Visualizar foto" at bounding box center [901, 240] width 66 height 16
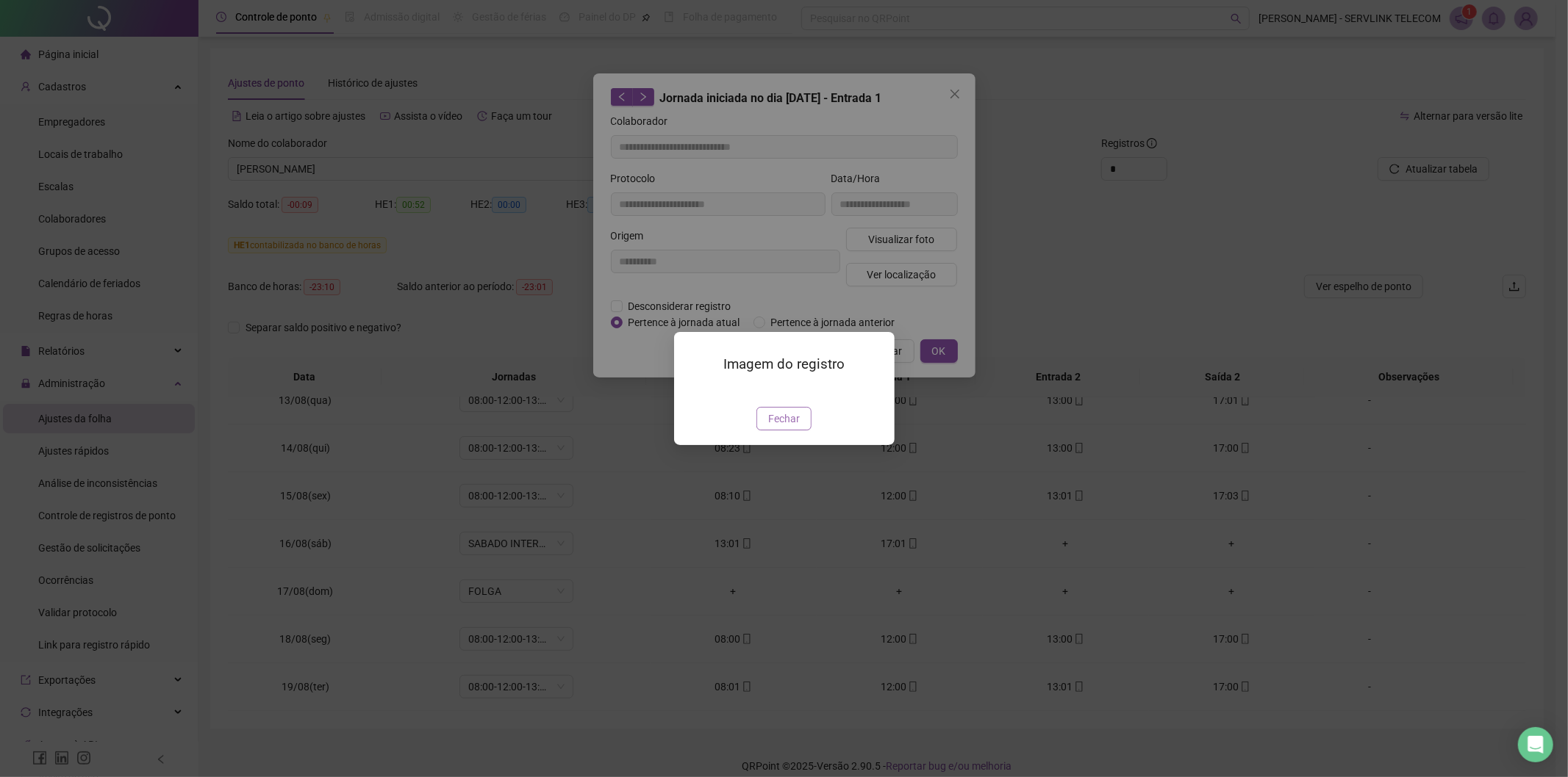
click at [790, 427] on span "Fechar" at bounding box center [784, 419] width 31 height 16
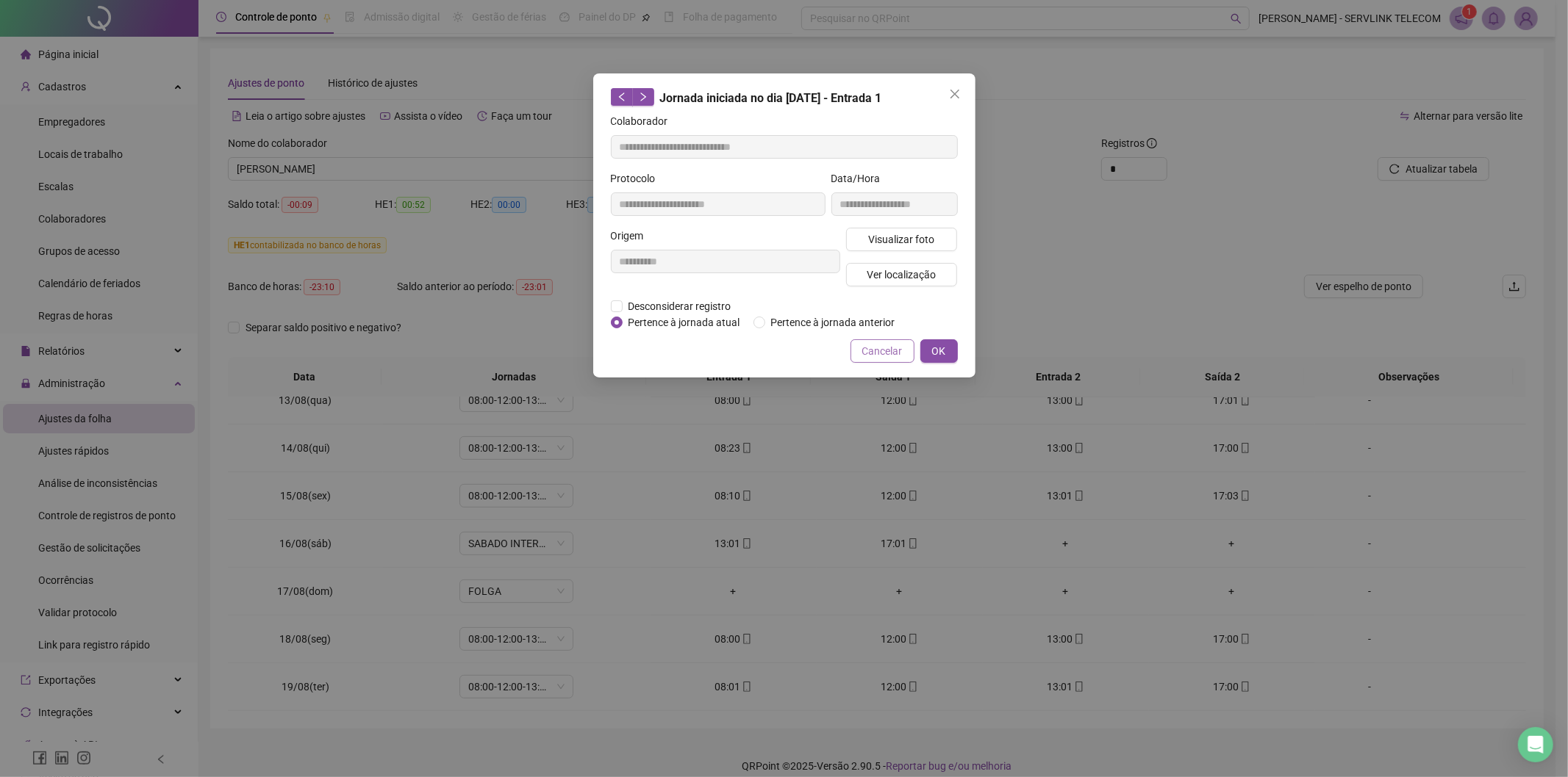
click at [881, 351] on span "Cancelar" at bounding box center [882, 351] width 40 height 16
